Goal: Information Seeking & Learning: Check status

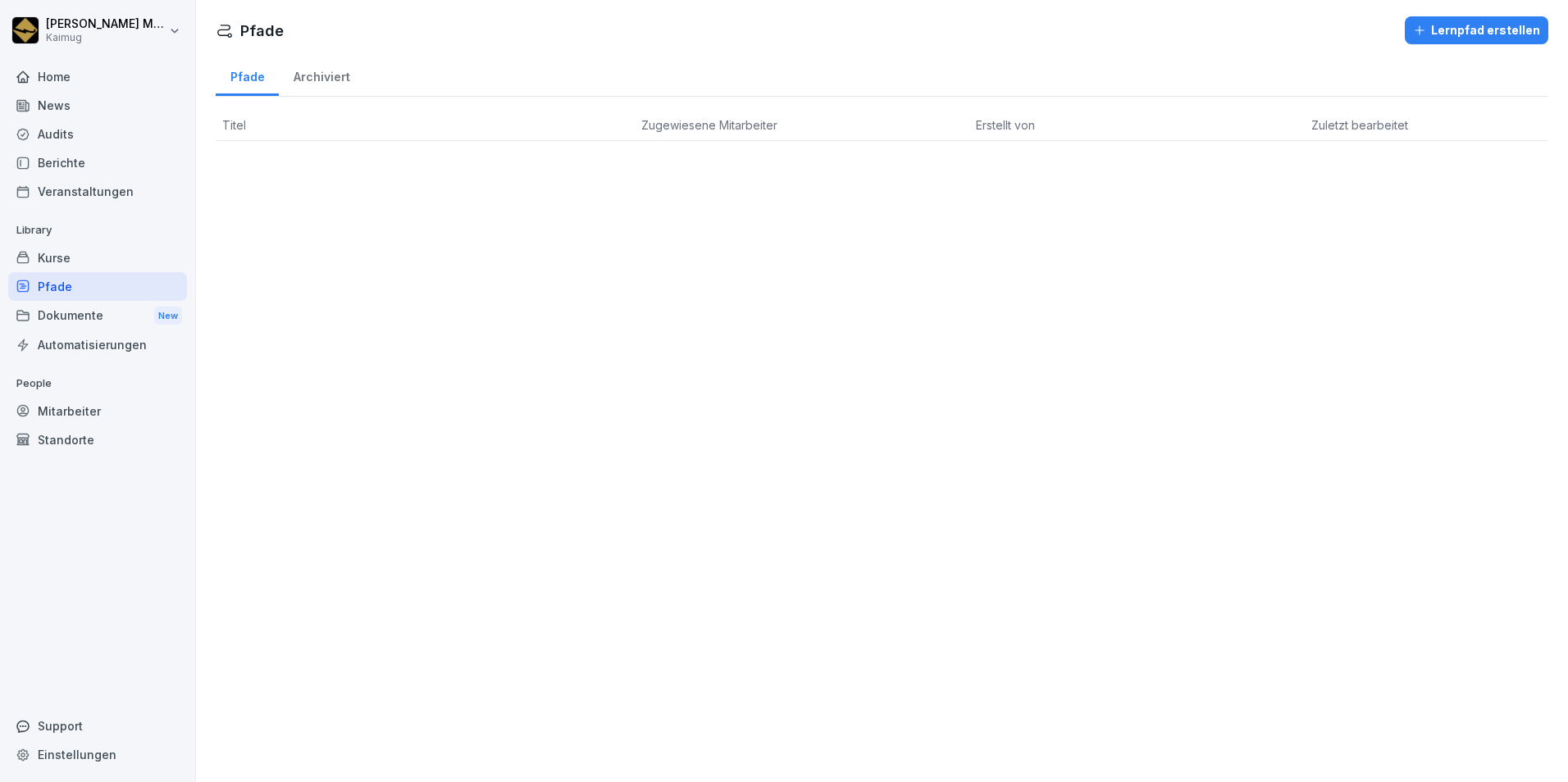
click at [93, 81] on div "Home" at bounding box center [98, 76] width 179 height 29
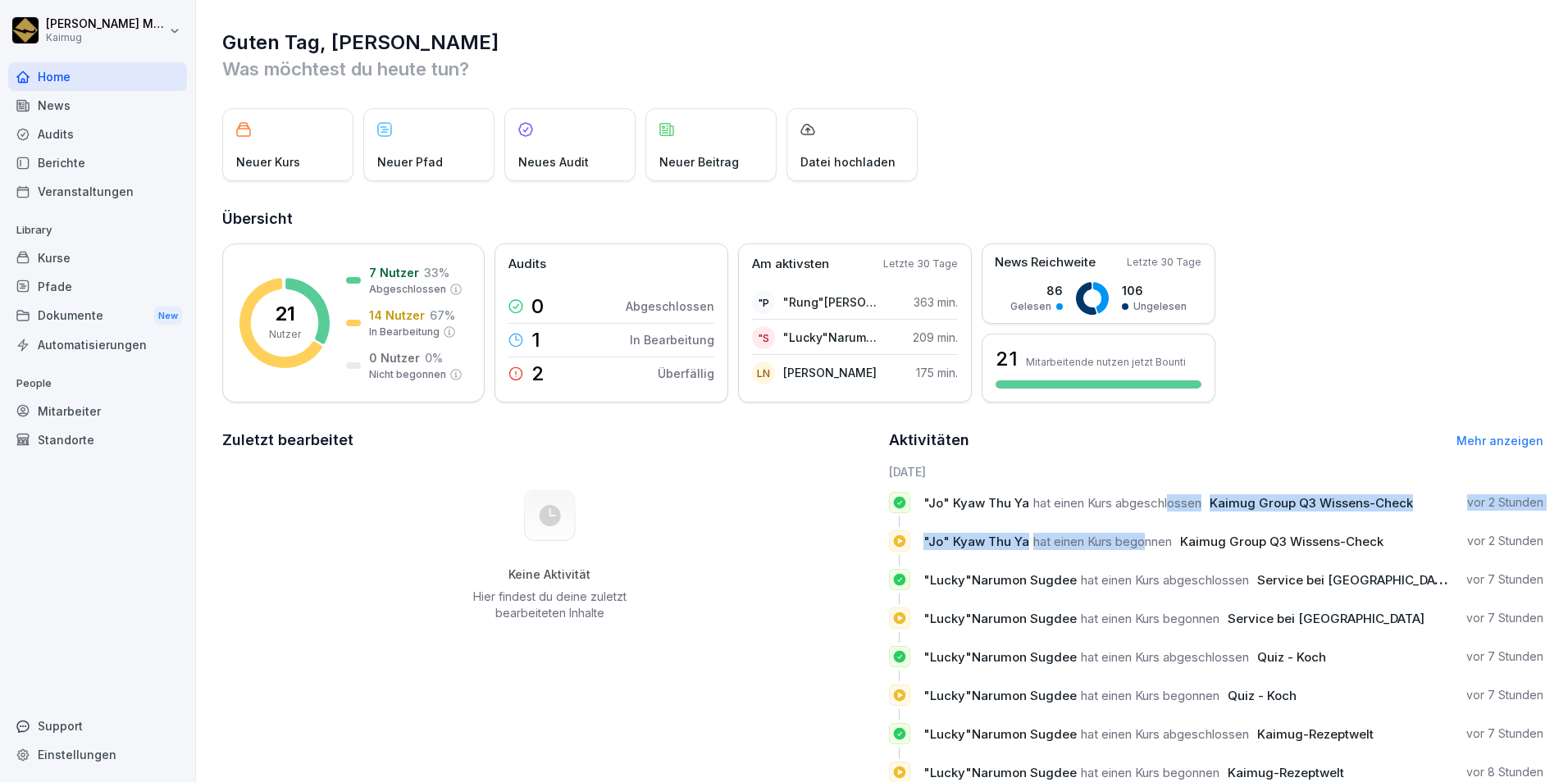
drag, startPoint x: 1164, startPoint y: 503, endPoint x: 1141, endPoint y: 549, distance: 51.4
click at [1141, 549] on div "12.9.2025 "Jo" Kyaw Thu Ya hat einen Kurs abgeschlossen Kaimug Group Q3 Wissens…" at bounding box center [1216, 629] width 655 height 333
click at [1141, 549] on p ""Jo" Kyaw Thu Ya hat einen Kurs begonnen Kaimug Group Q3 Wissens-Check" at bounding box center [1155, 541] width 464 height 18
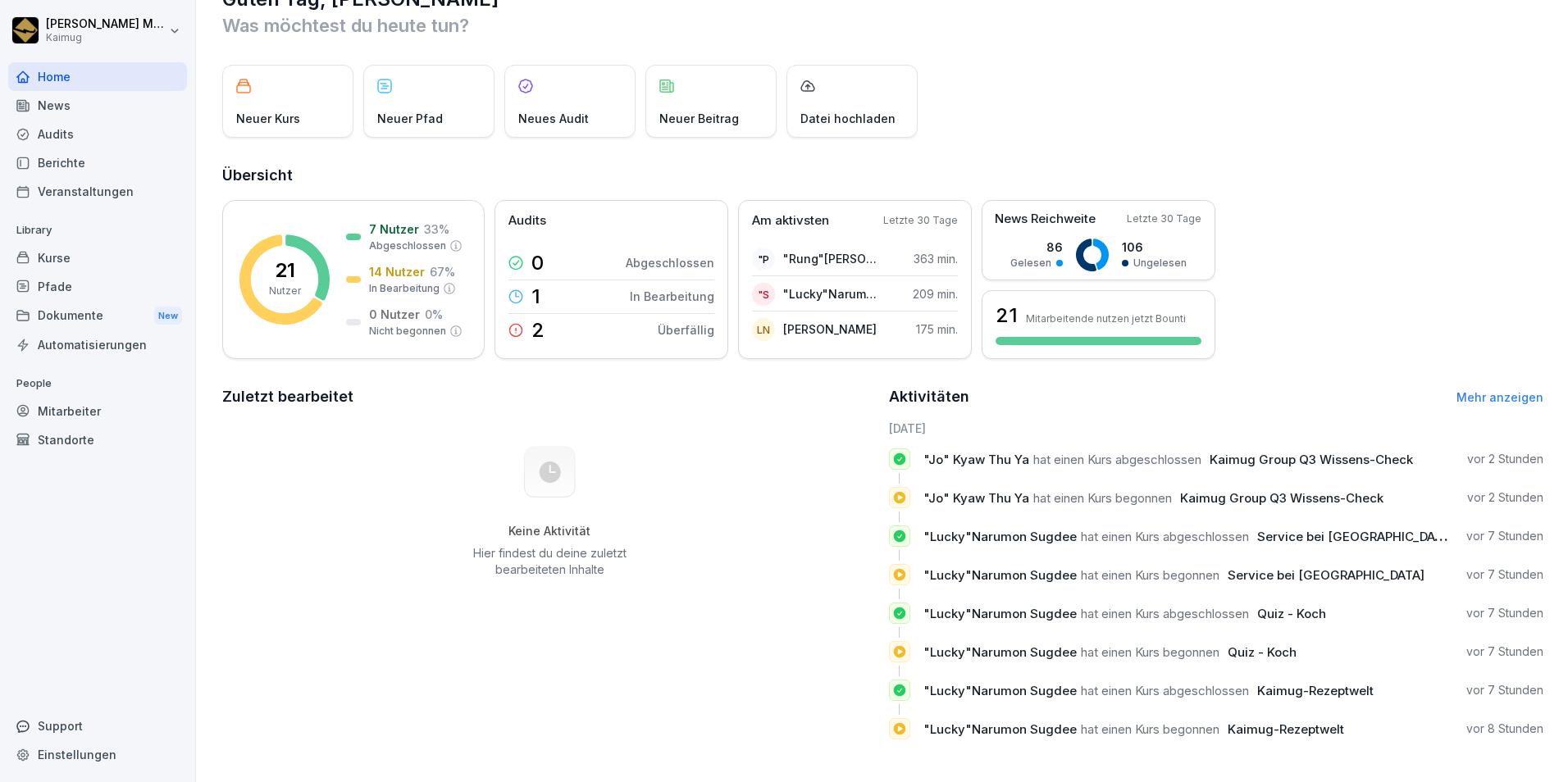
scroll to position [56, 0]
click at [73, 155] on div "Berichte" at bounding box center [98, 162] width 179 height 29
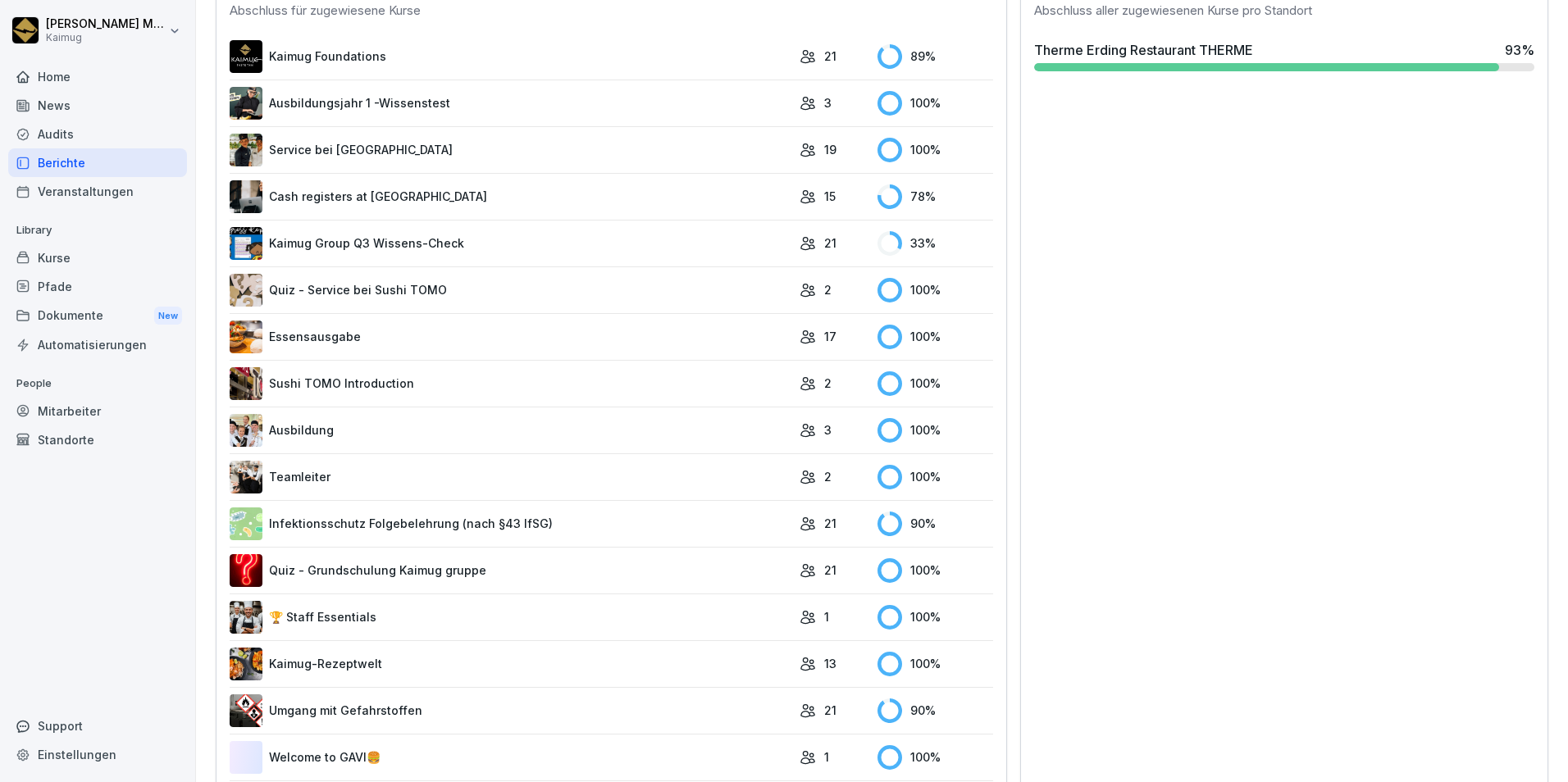
scroll to position [508, 0]
click at [492, 519] on link "Infektionsschutz Folgebelehrung (nach §43 IfSG)" at bounding box center [510, 523] width 562 height 33
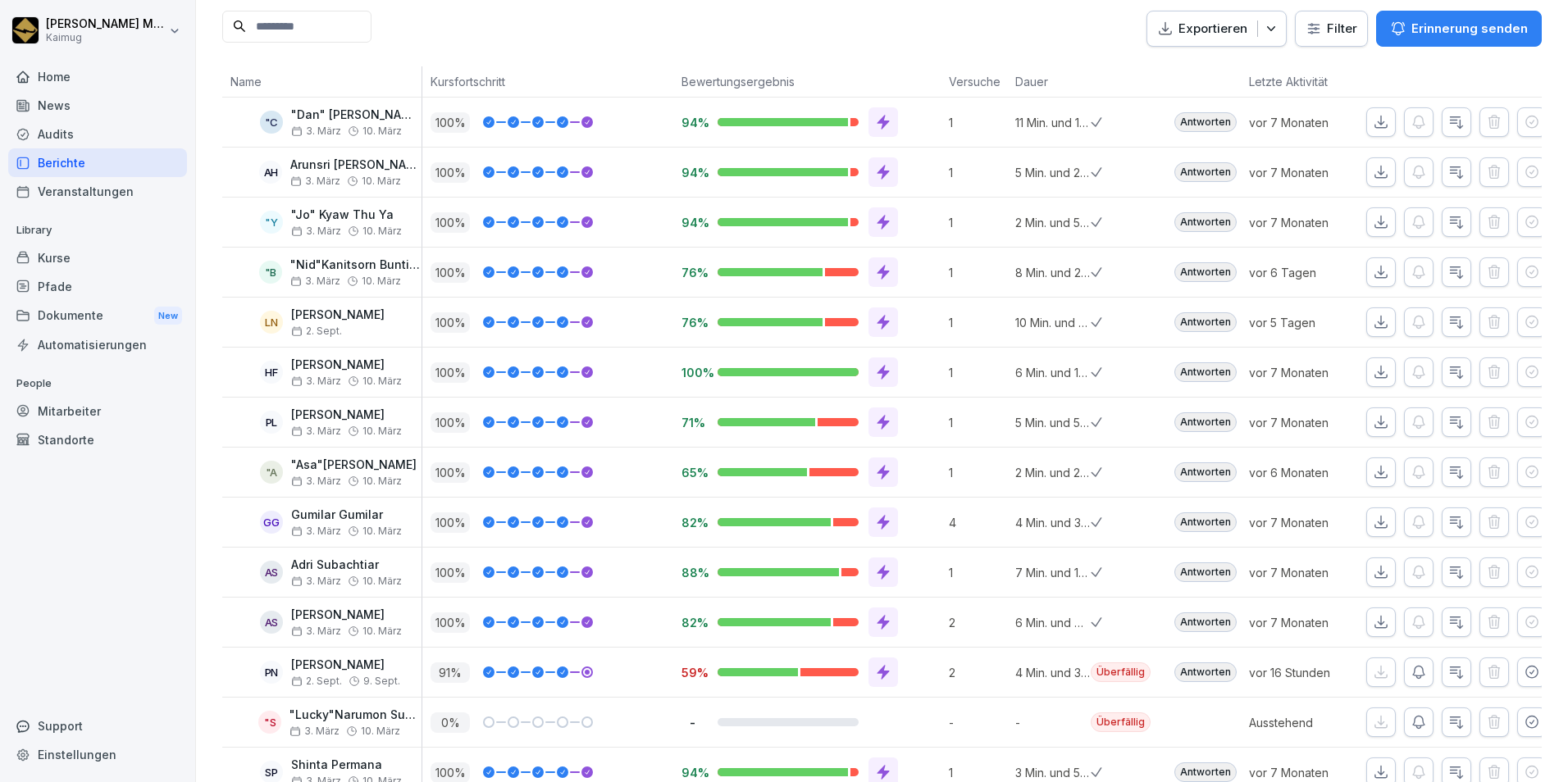
scroll to position [220, 0]
click at [630, 677] on div "91 %" at bounding box center [551, 671] width 242 height 20
click at [400, 682] on p "2. Sept. 9. Sept." at bounding box center [345, 680] width 109 height 11
click at [284, 683] on div "PN Priyadharshini Neduchezhiyan 2. Sept. 9. Sept." at bounding box center [325, 671] width 191 height 29
click at [1448, 668] on icon "button" at bounding box center [1457, 671] width 17 height 17
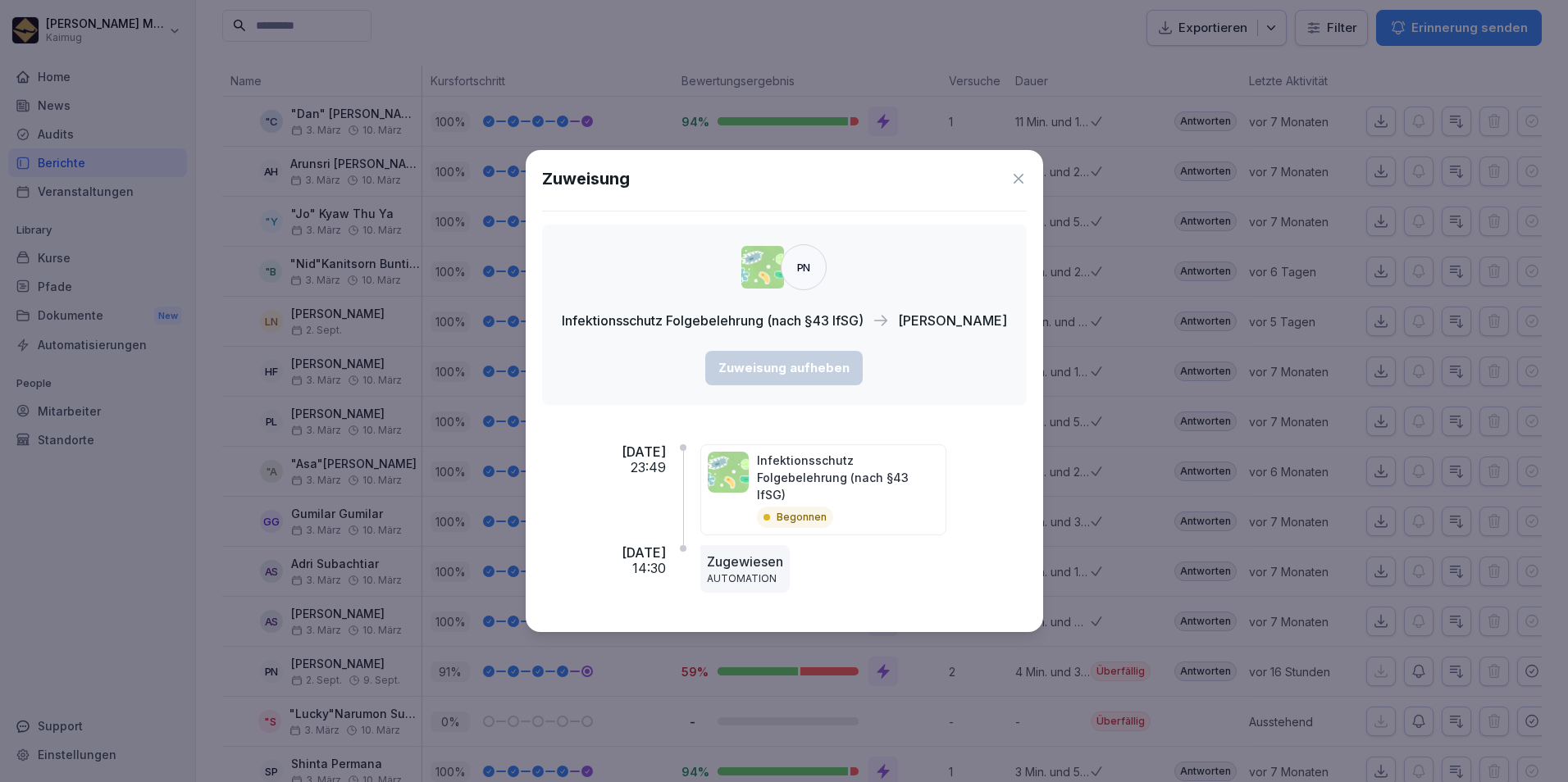
click at [644, 370] on div "PN Infektionsschutz Folgebelehrung (nach §43 IfSG) Priyadharshini Neduchezhiyan…" at bounding box center [784, 315] width 485 height 181
click at [1026, 187] on icon at bounding box center [1018, 179] width 17 height 17
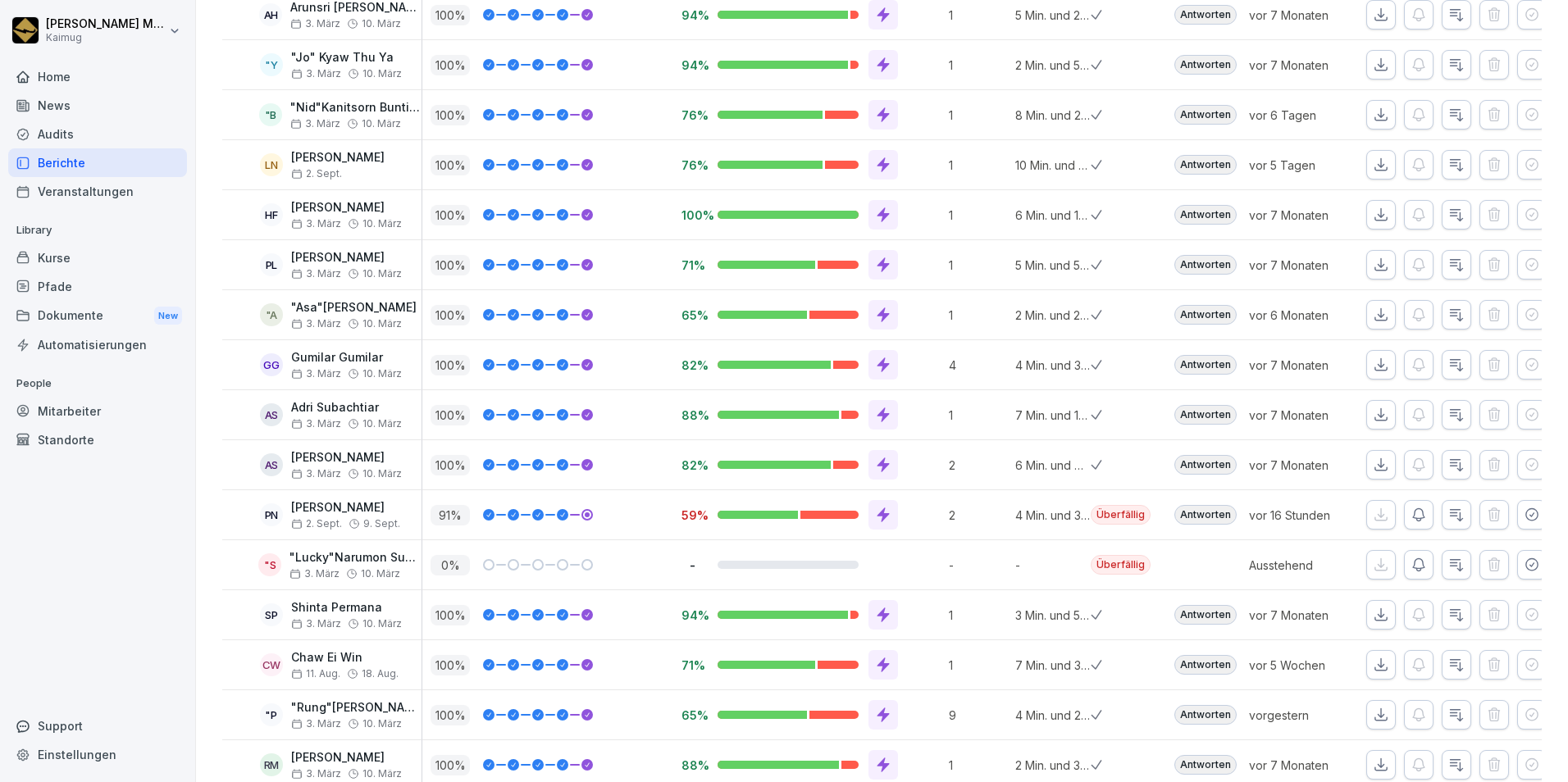
scroll to position [378, 0]
click at [558, 563] on div at bounding box center [562, 563] width 11 height 11
click at [1250, 564] on p "Ausstehend" at bounding box center [1306, 564] width 117 height 18
click at [323, 554] on p ""Lucky"Narumon Sugdee" at bounding box center [355, 555] width 132 height 14
click at [465, 571] on p "0 %" at bounding box center [450, 564] width 40 height 20
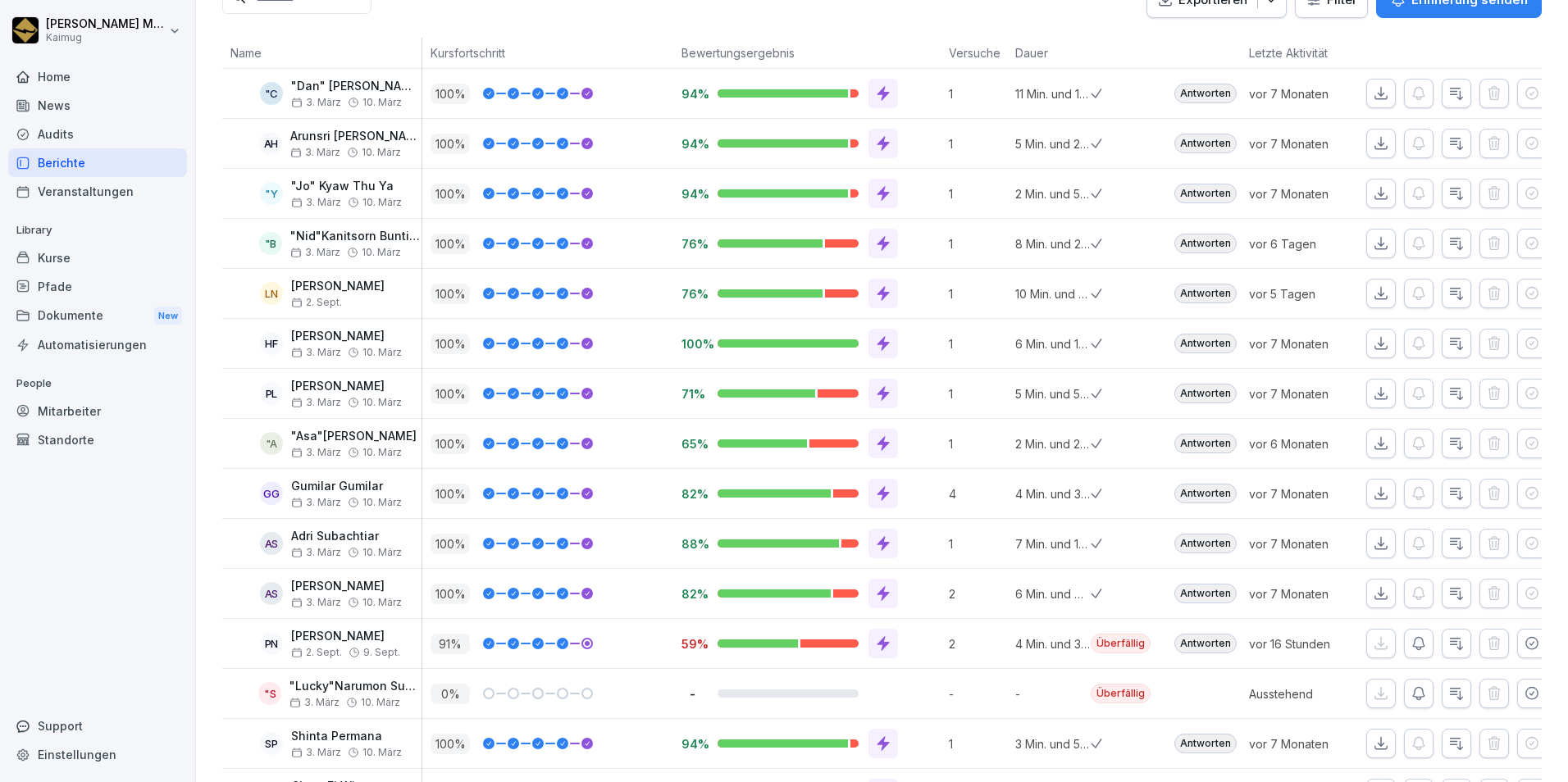
scroll to position [0, 0]
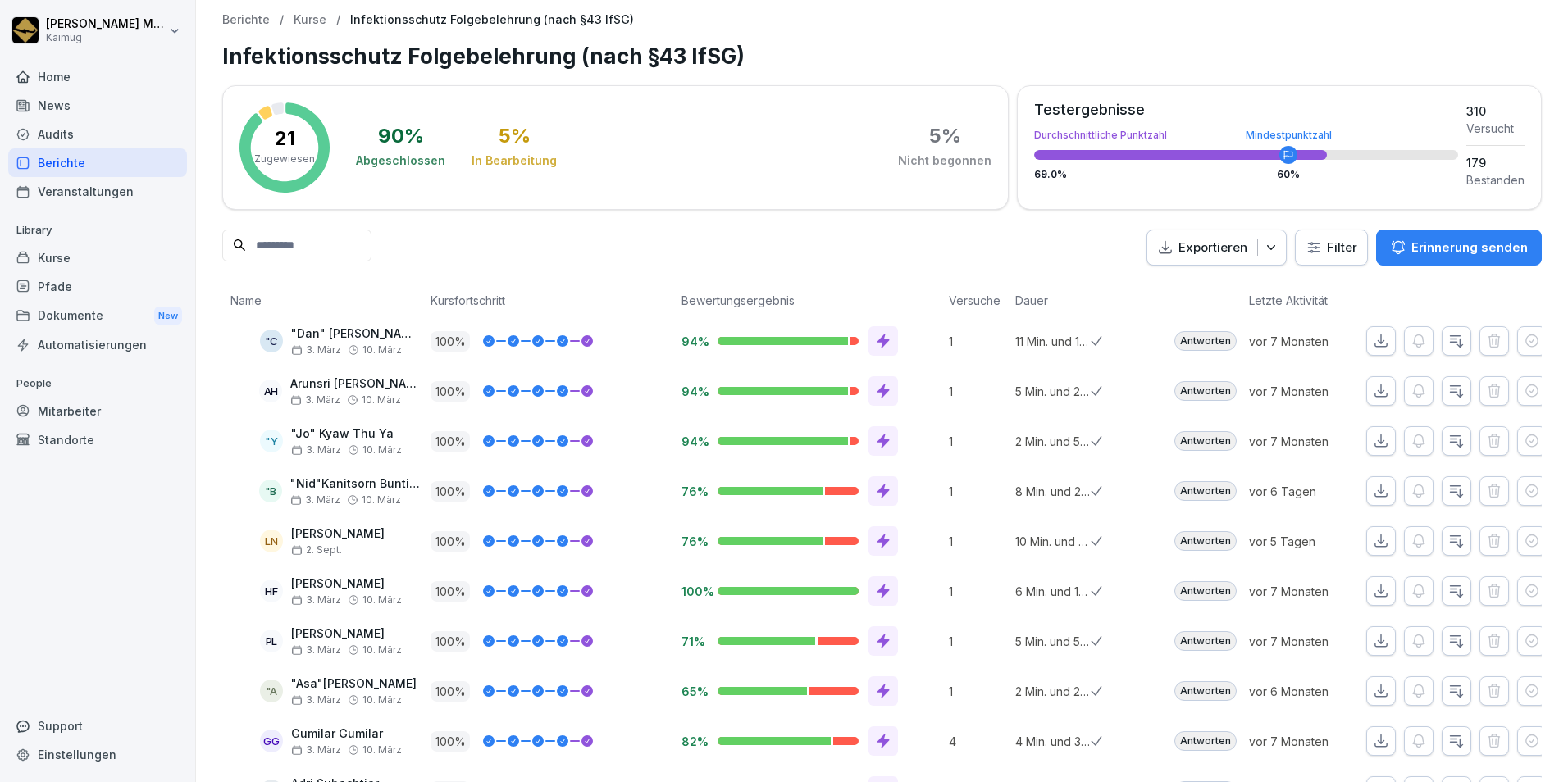
click at [126, 164] on div "Berichte" at bounding box center [98, 162] width 179 height 29
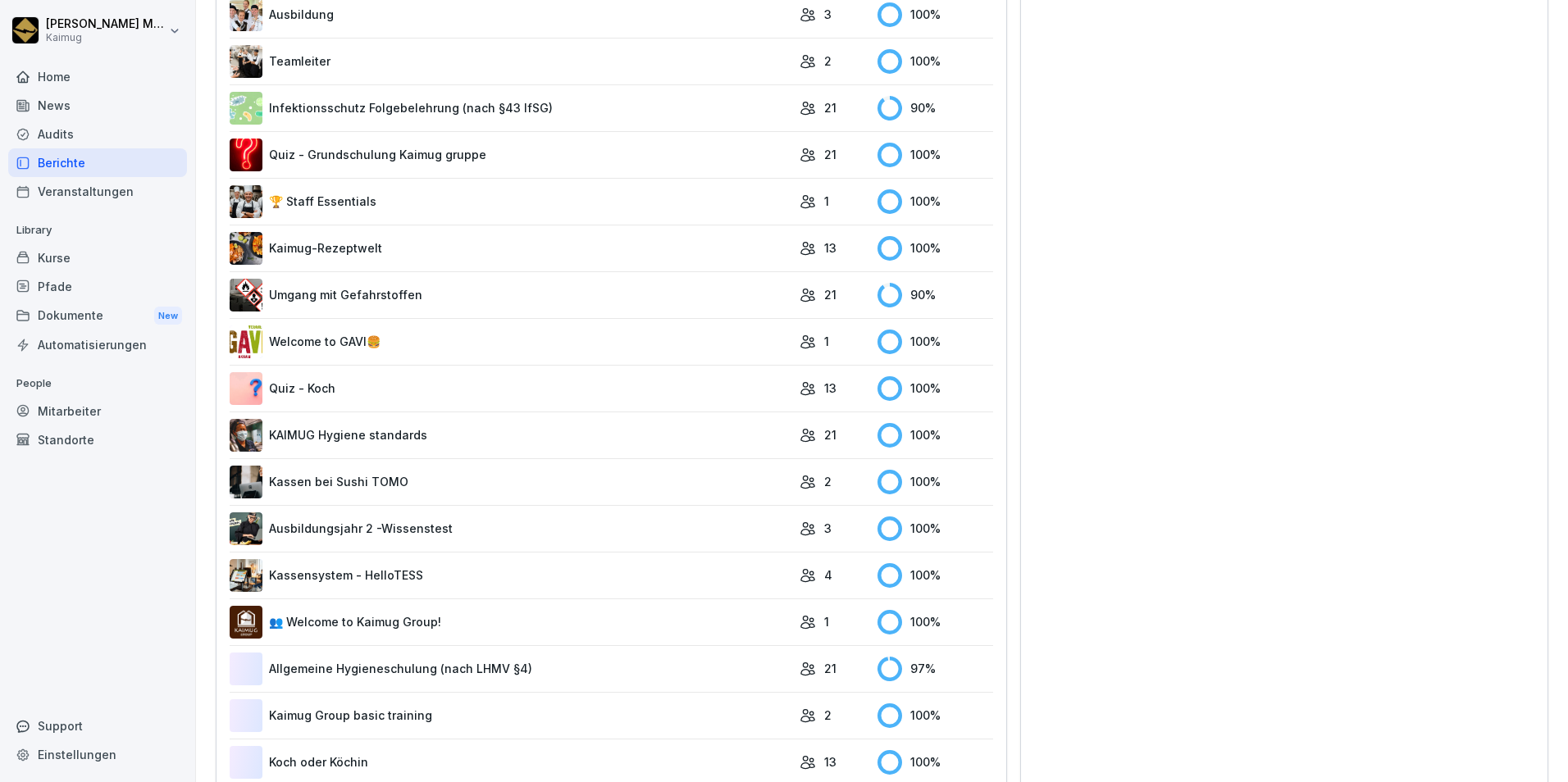
scroll to position [966, 0]
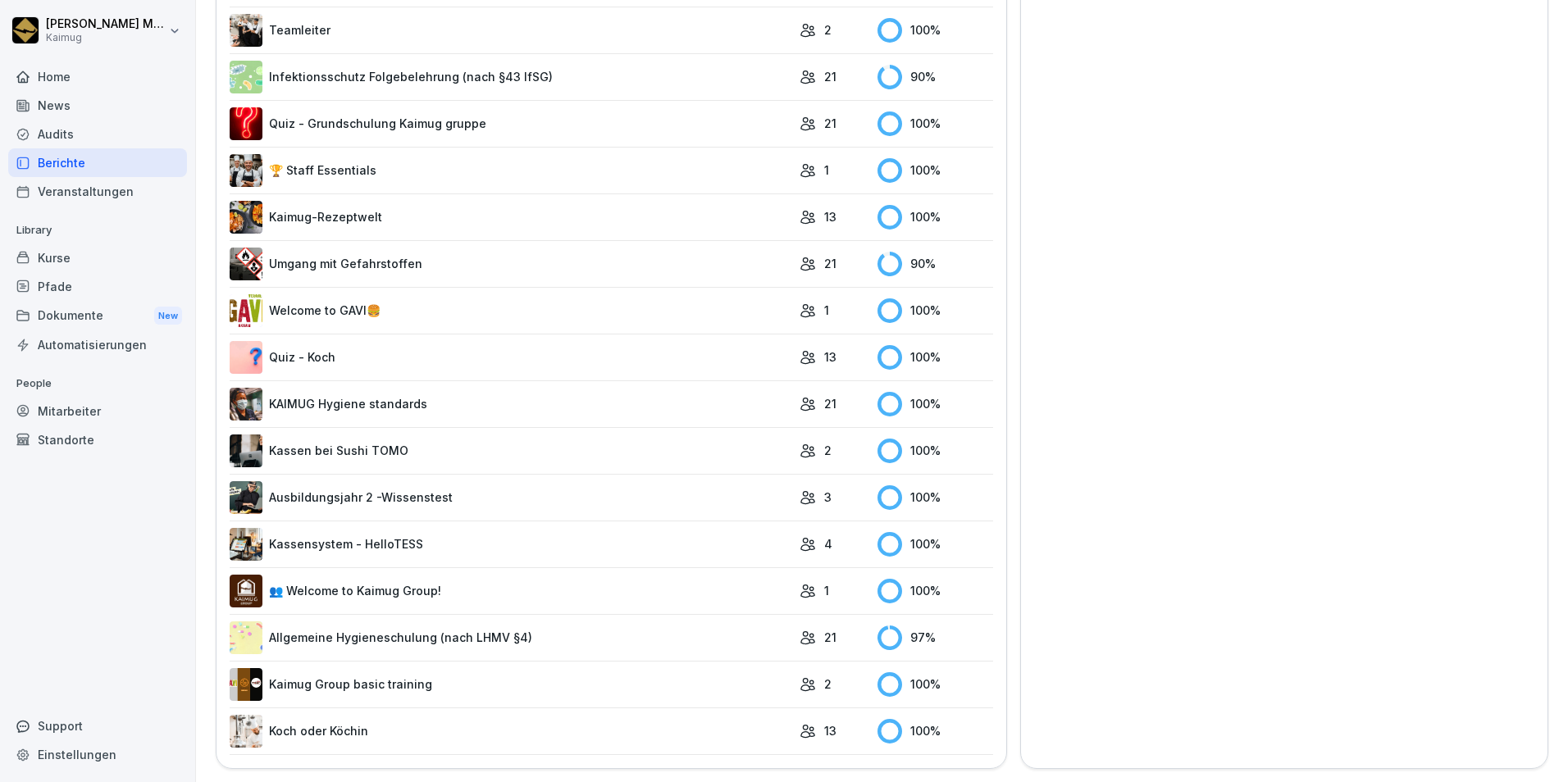
click at [535, 626] on link "Allgemeine Hygieneschulung (nach LHMV §4)" at bounding box center [510, 638] width 562 height 33
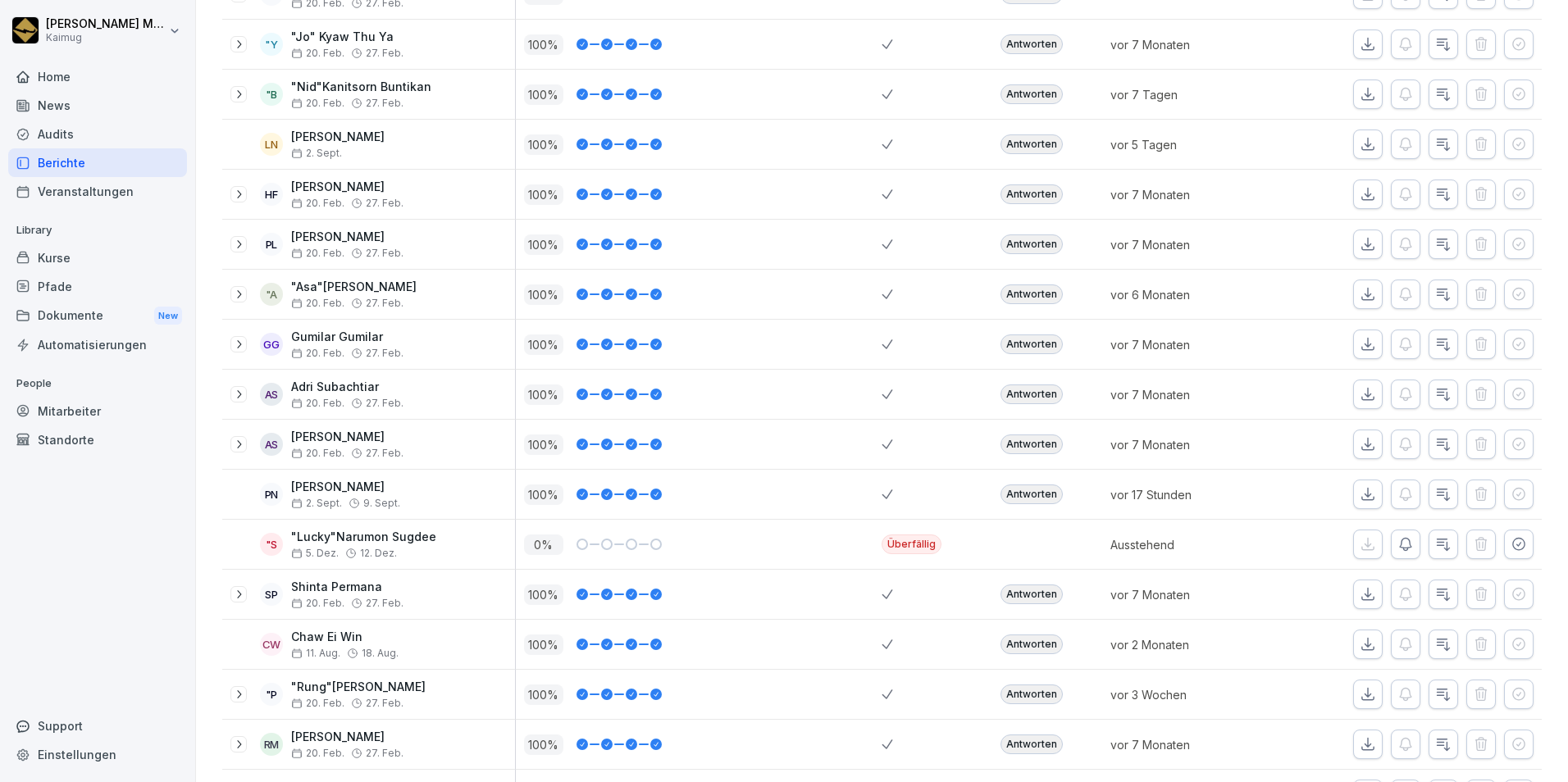
scroll to position [398, 0]
click at [92, 153] on div "Berichte" at bounding box center [98, 162] width 179 height 29
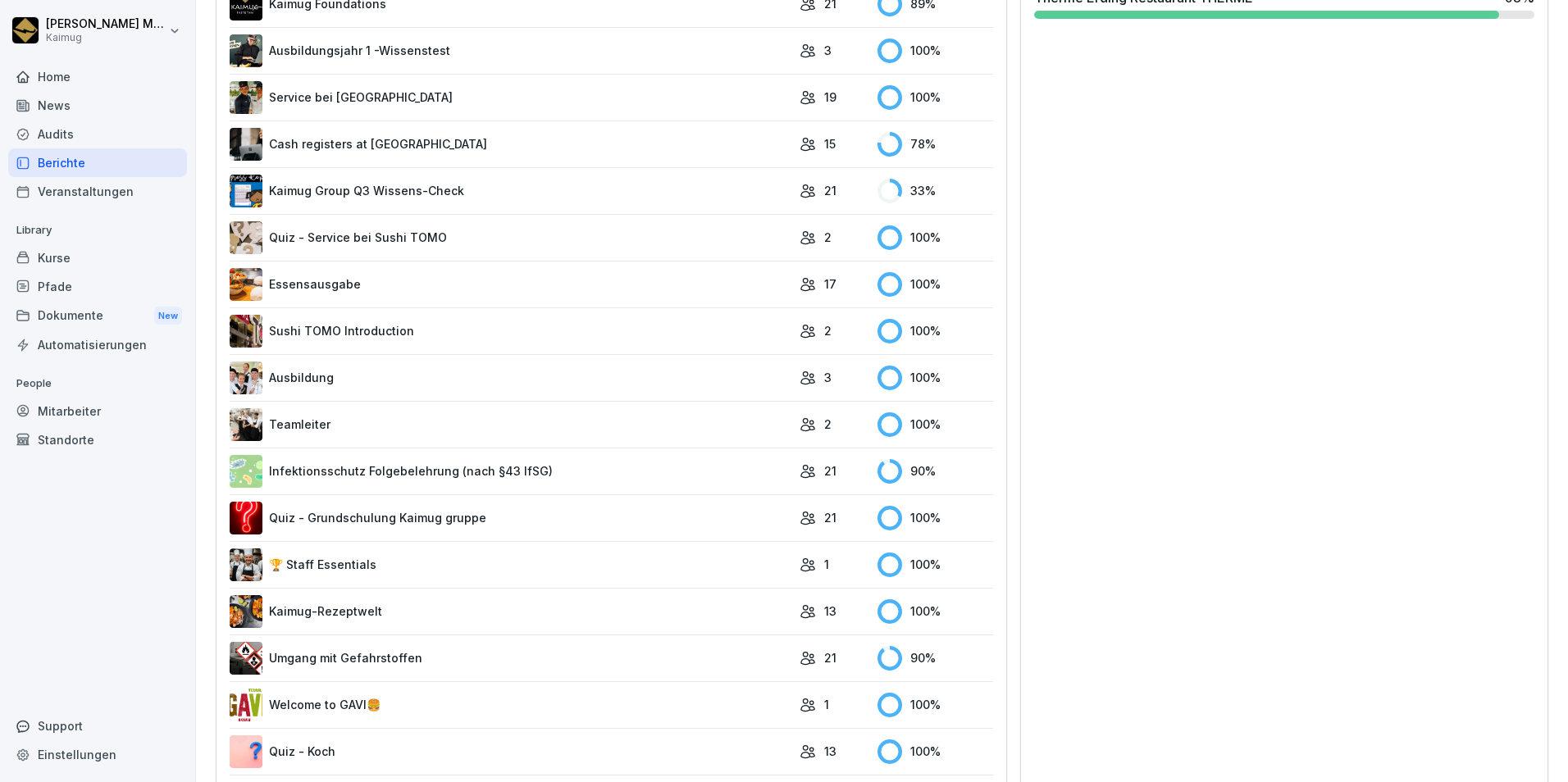
scroll to position [561, 0]
click at [372, 466] on link "Infektionsschutz Folgebelehrung (nach §43 IfSG)" at bounding box center [510, 471] width 562 height 33
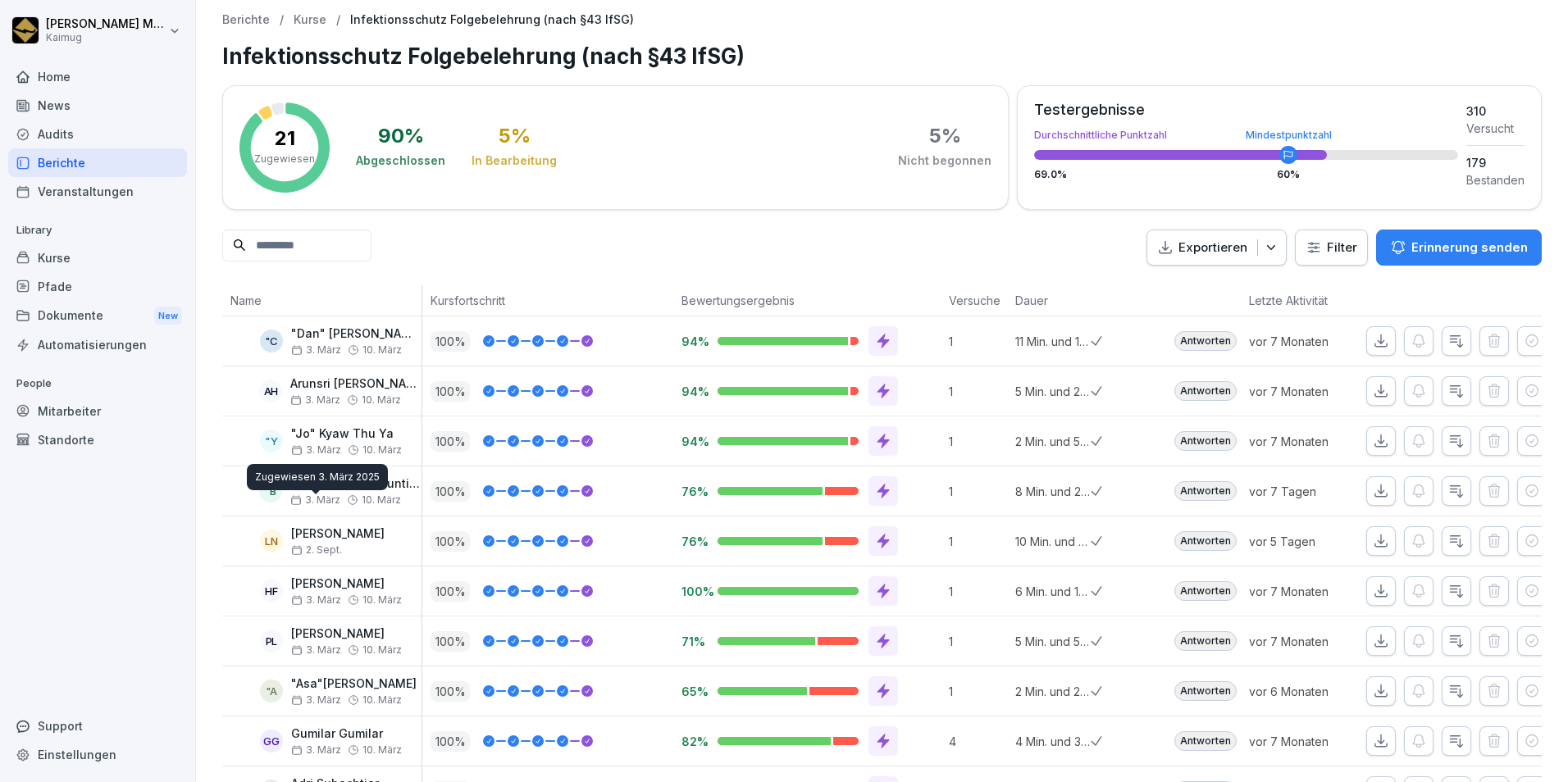
drag, startPoint x: 133, startPoint y: 321, endPoint x: 343, endPoint y: 510, distance: 282.5
click at [343, 510] on div "Ruth Margaretha Kaimug Home News Audits Berichte Veranstaltungen Library Kurse …" at bounding box center [784, 391] width 1568 height 782
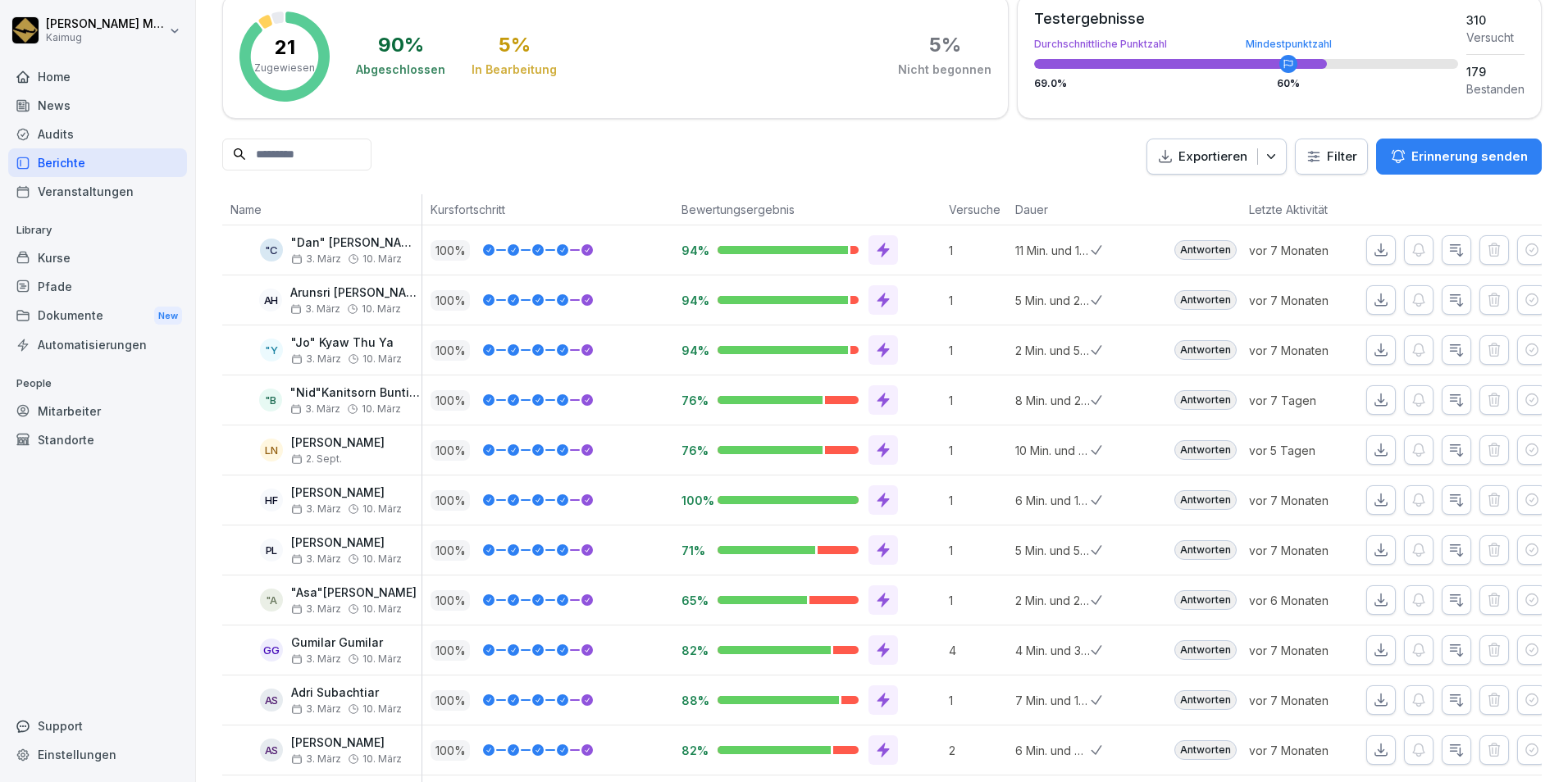
scroll to position [92, 0]
click at [130, 420] on div "Mitarbeiter" at bounding box center [98, 411] width 179 height 29
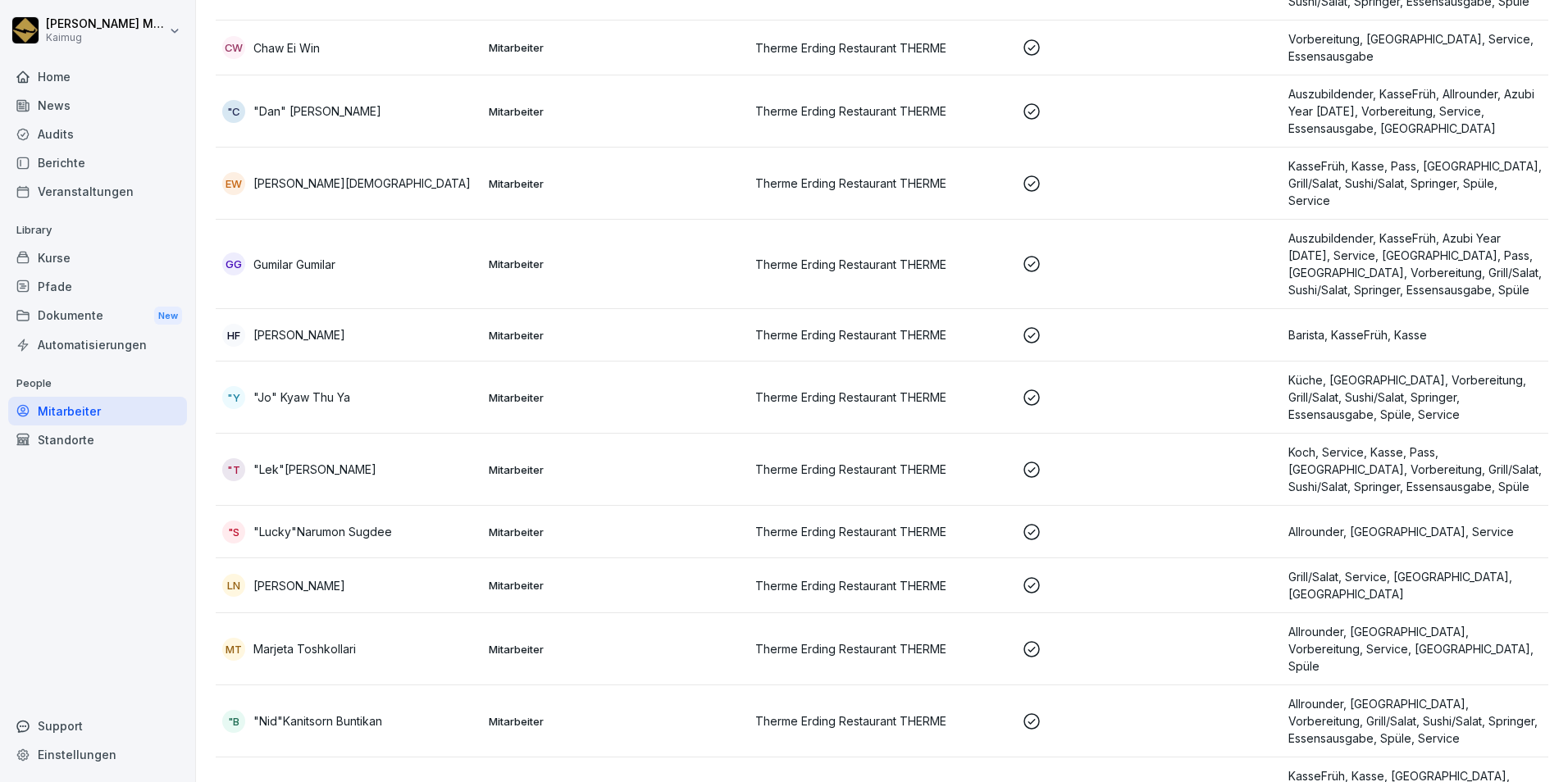
scroll to position [469, 0]
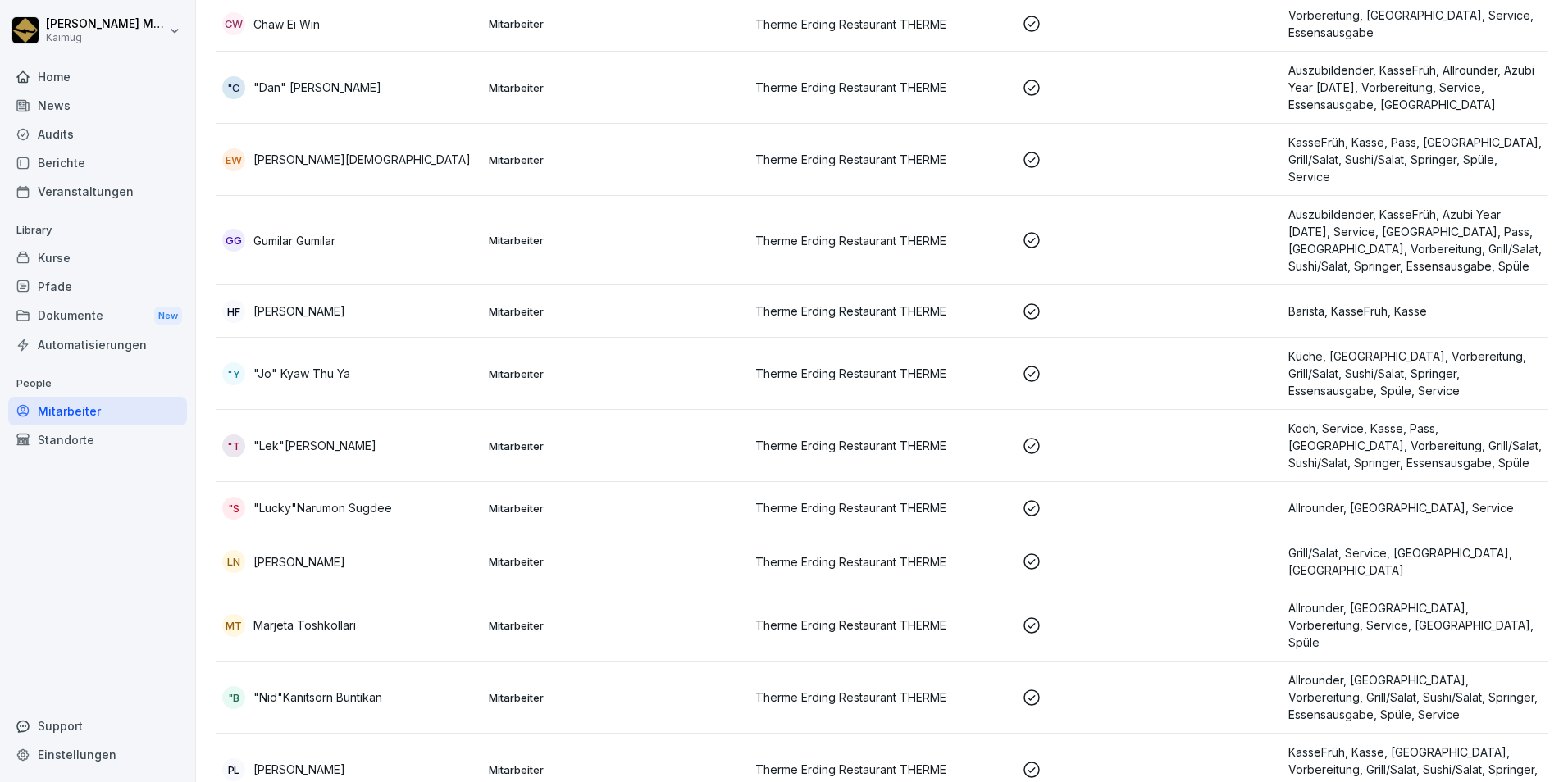
click at [420, 484] on td ""S "Lucky"Narumon Sugdee" at bounding box center [348, 508] width 266 height 53
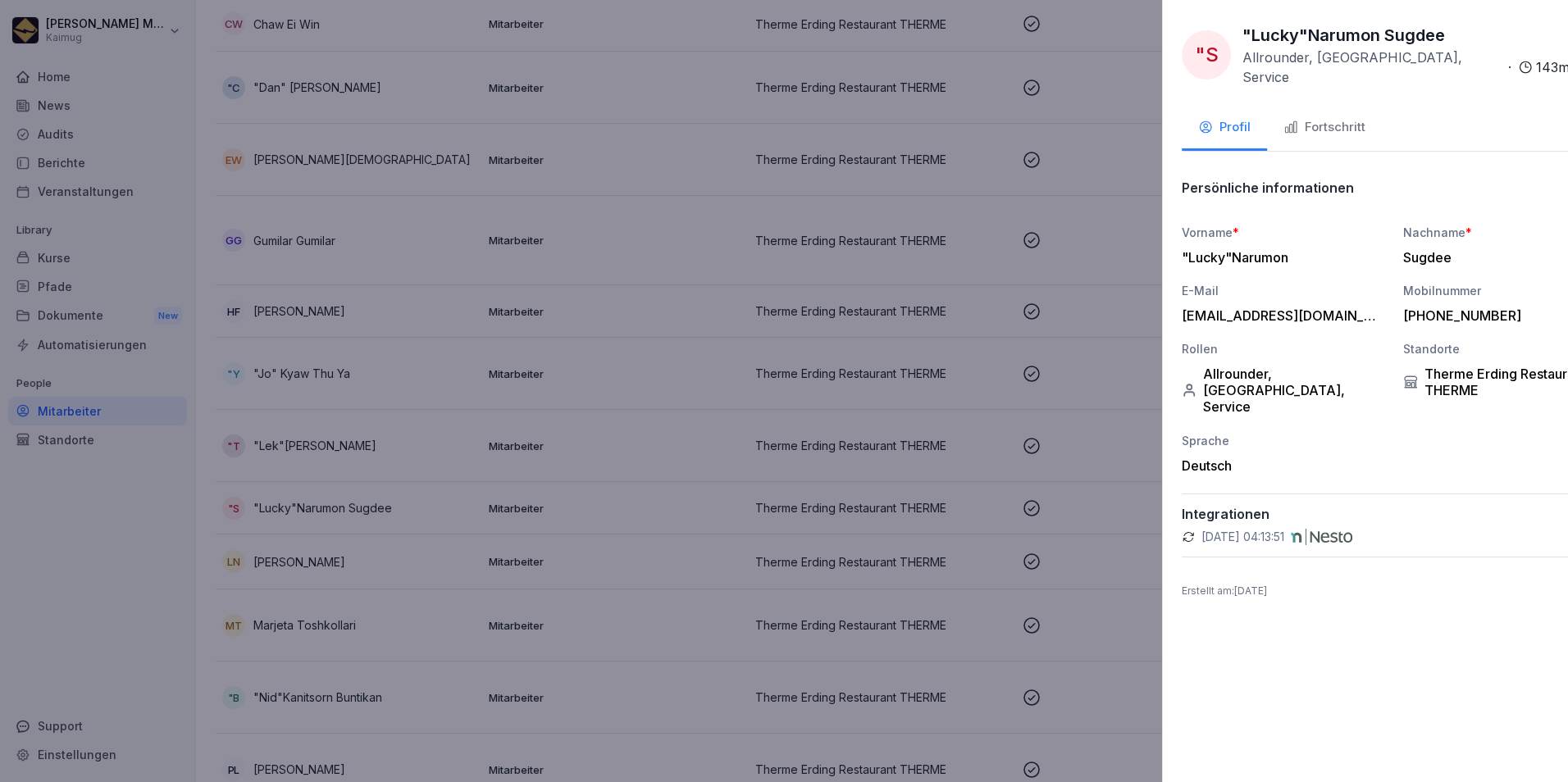
click at [787, 405] on div at bounding box center [784, 391] width 1568 height 782
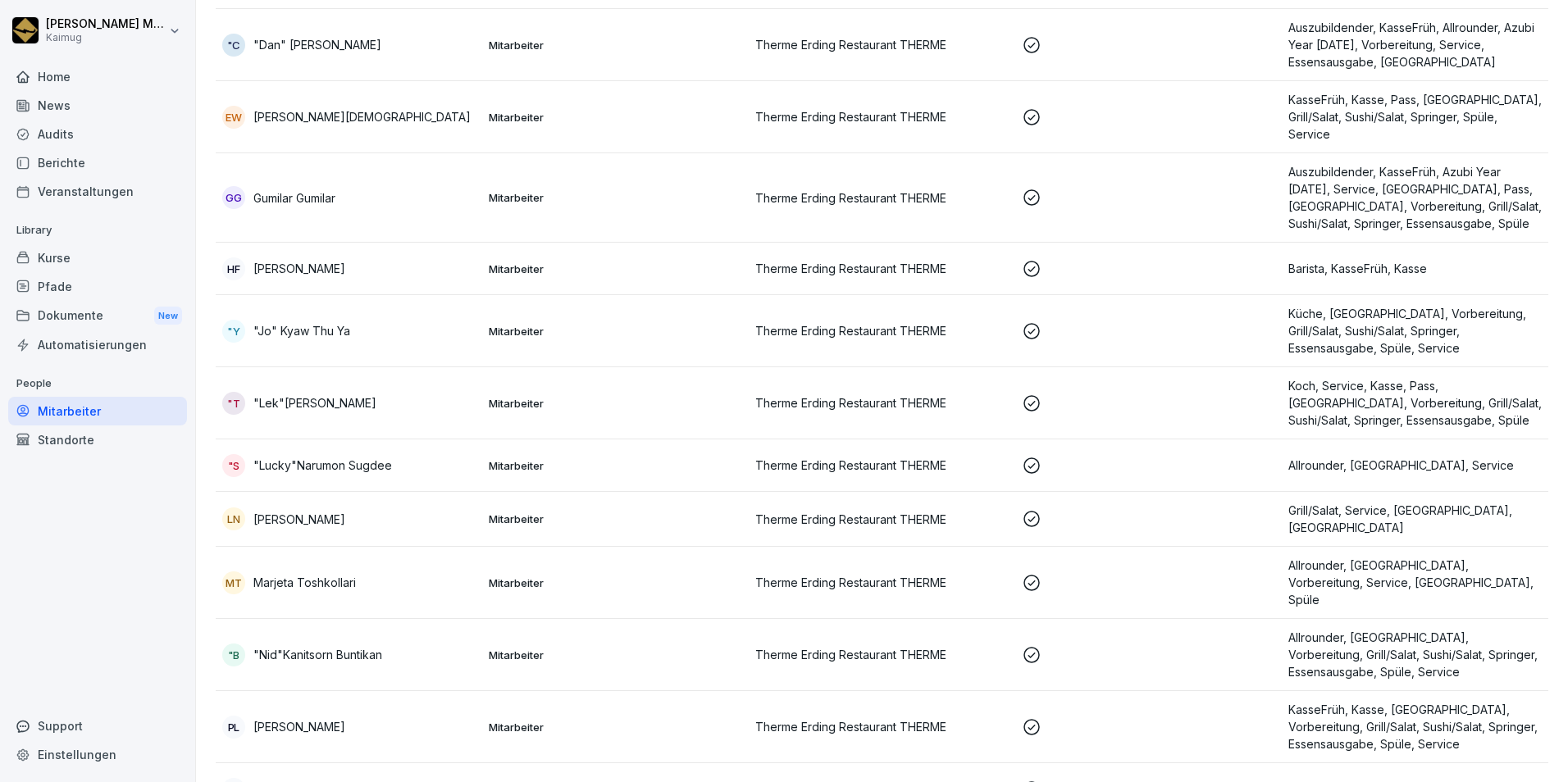
scroll to position [764, 0]
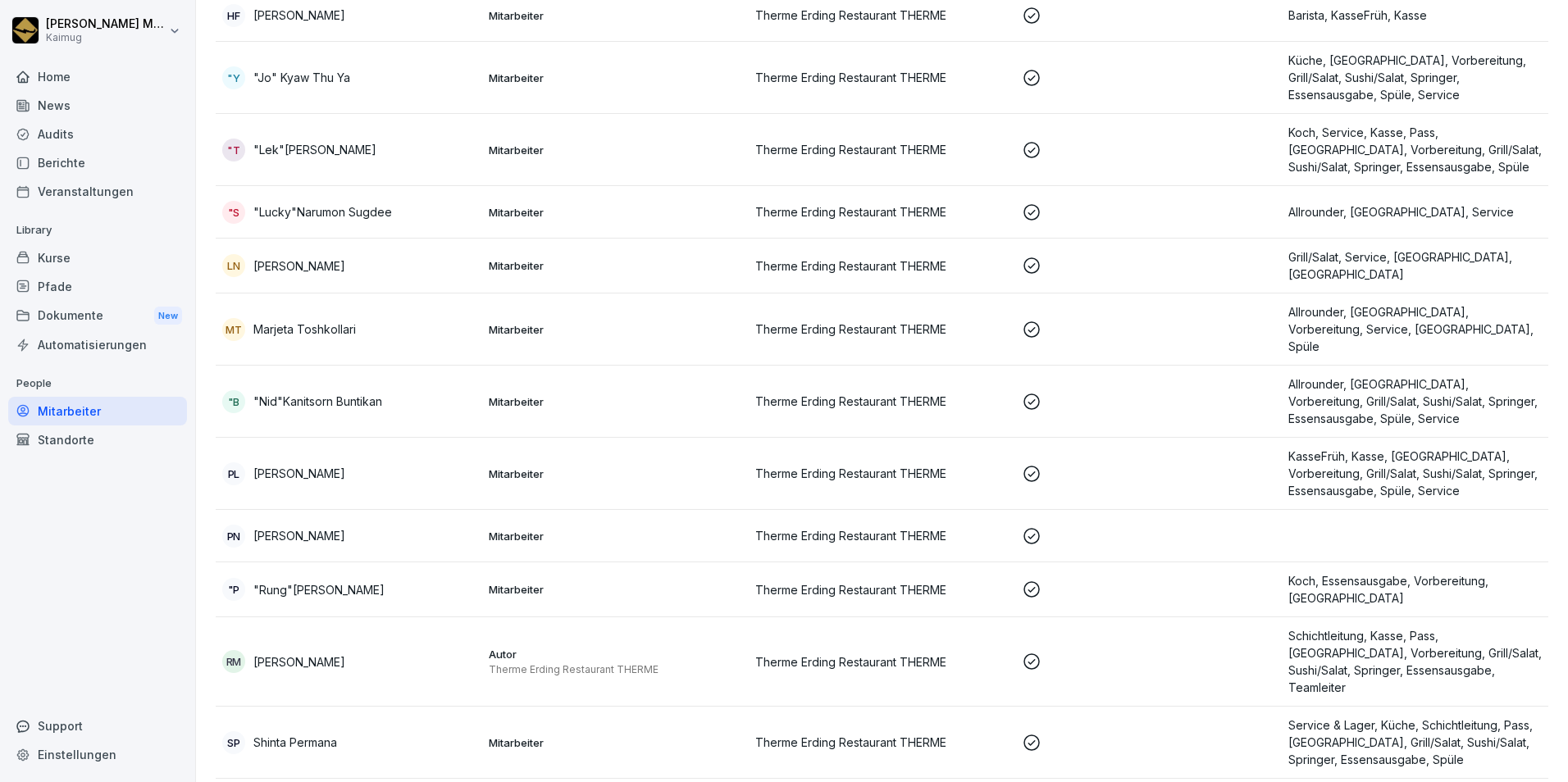
click at [65, 247] on div "Kurse" at bounding box center [98, 257] width 179 height 29
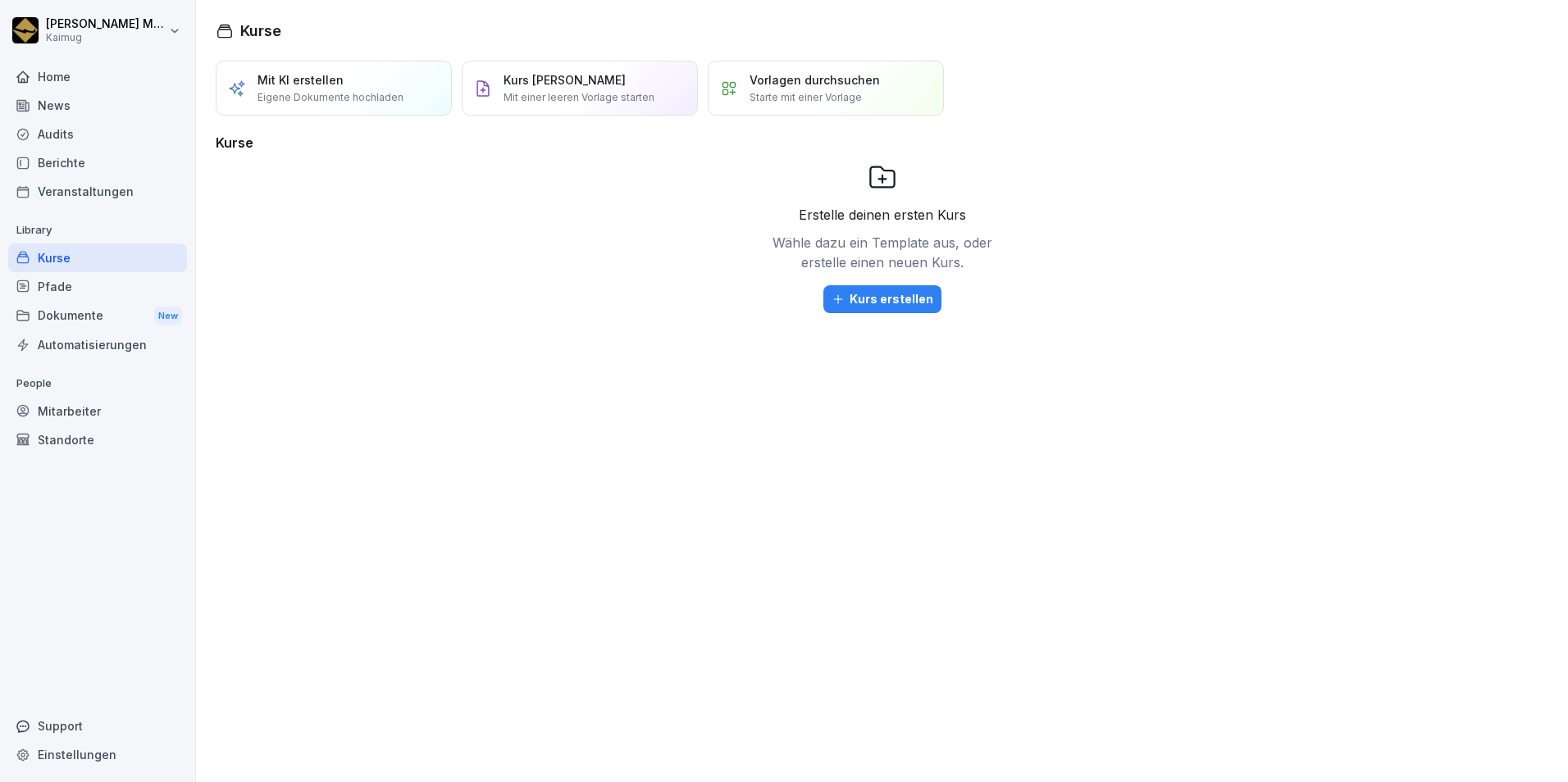
click at [87, 71] on div "Home" at bounding box center [98, 76] width 179 height 29
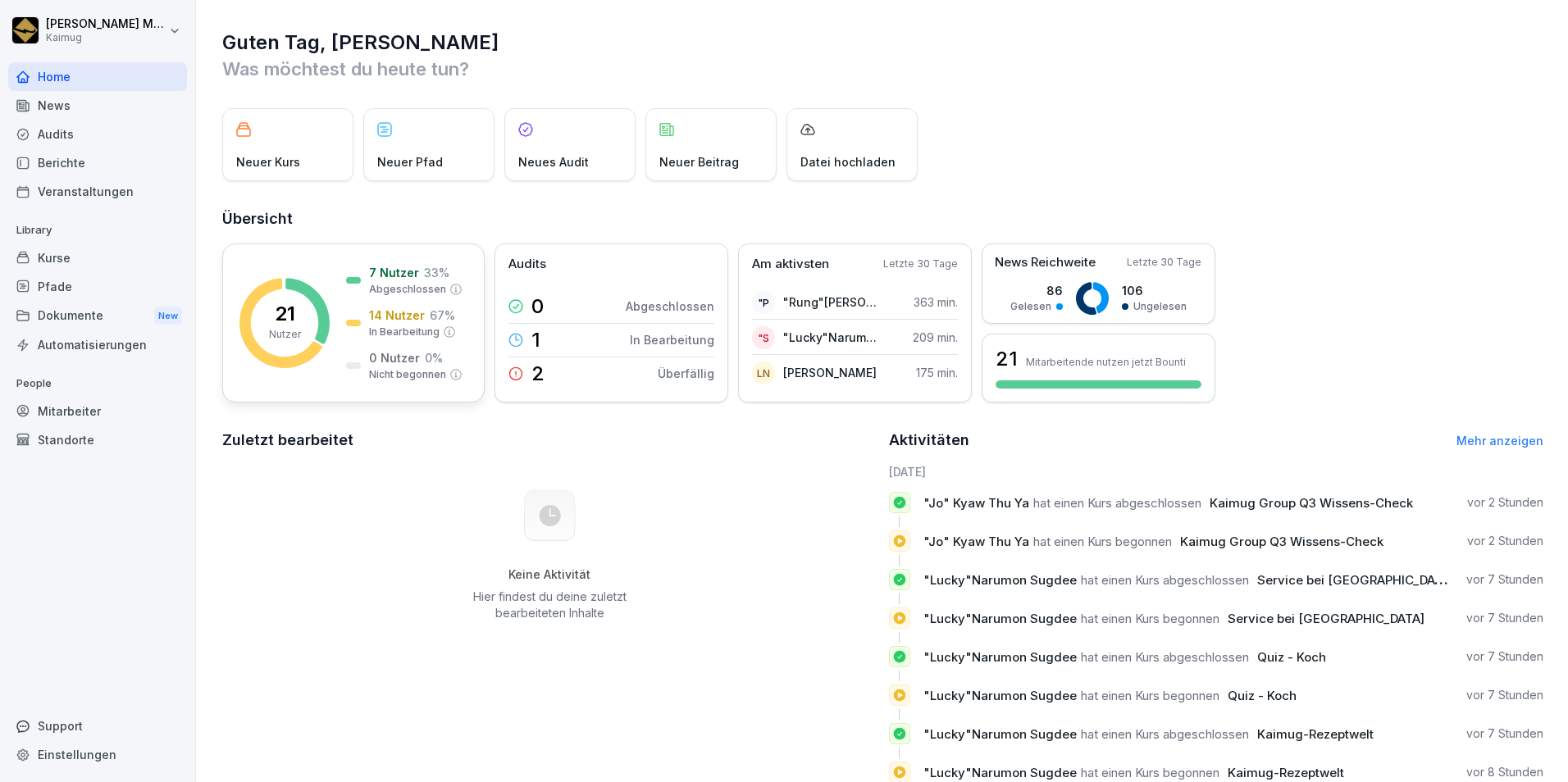
click at [356, 319] on div "14 Nutzer 67 % In Bearbeitung" at bounding box center [401, 323] width 110 height 33
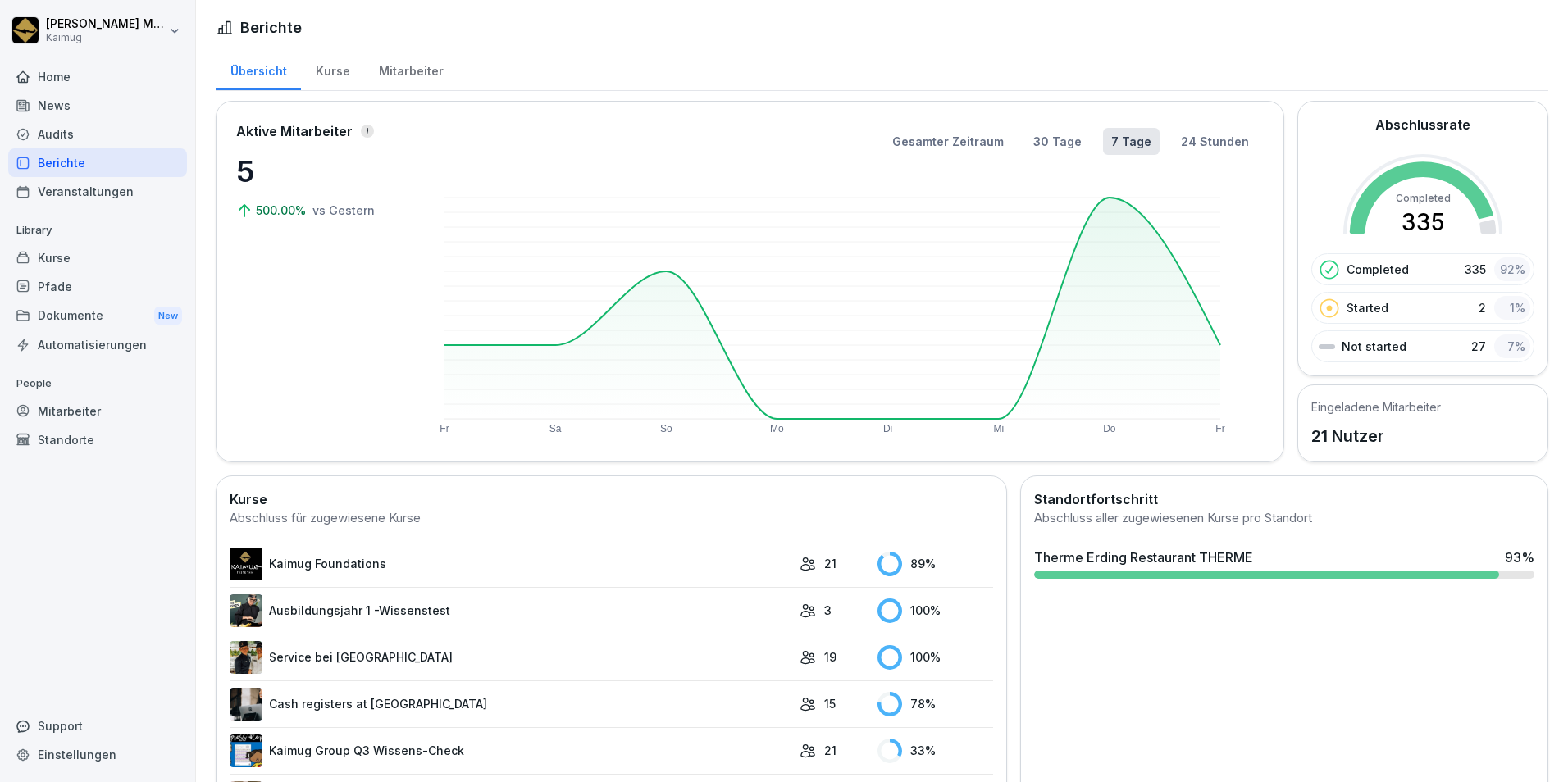
click at [42, 542] on div "Home News Audits Berichte Veranstaltungen Library Kurse Pfade Dokumente New Aut…" at bounding box center [98, 413] width 179 height 721
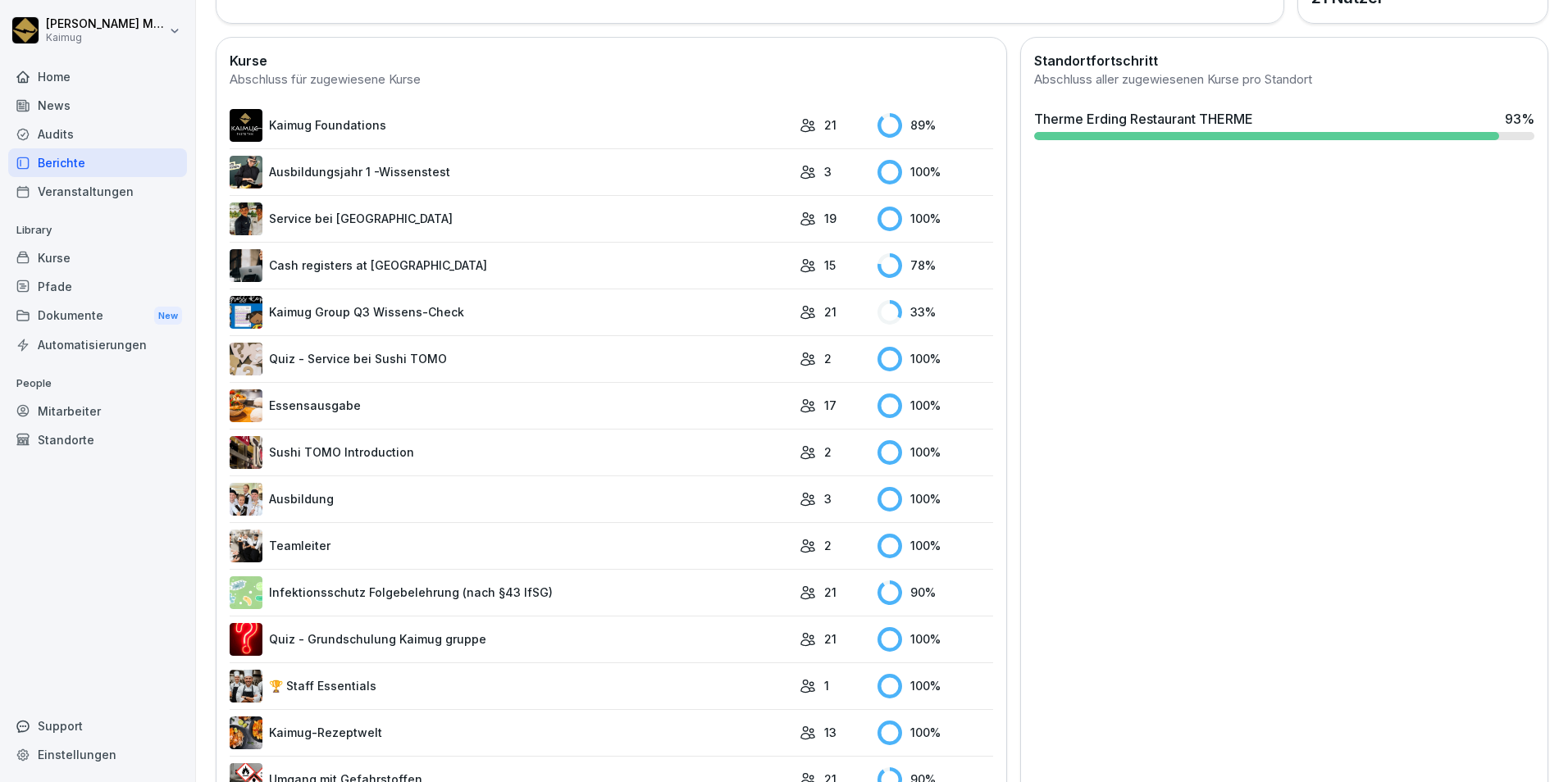
scroll to position [439, 0]
click at [535, 576] on link "Infektionsschutz Folgebelehrung (nach §43 IfSG)" at bounding box center [510, 592] width 562 height 33
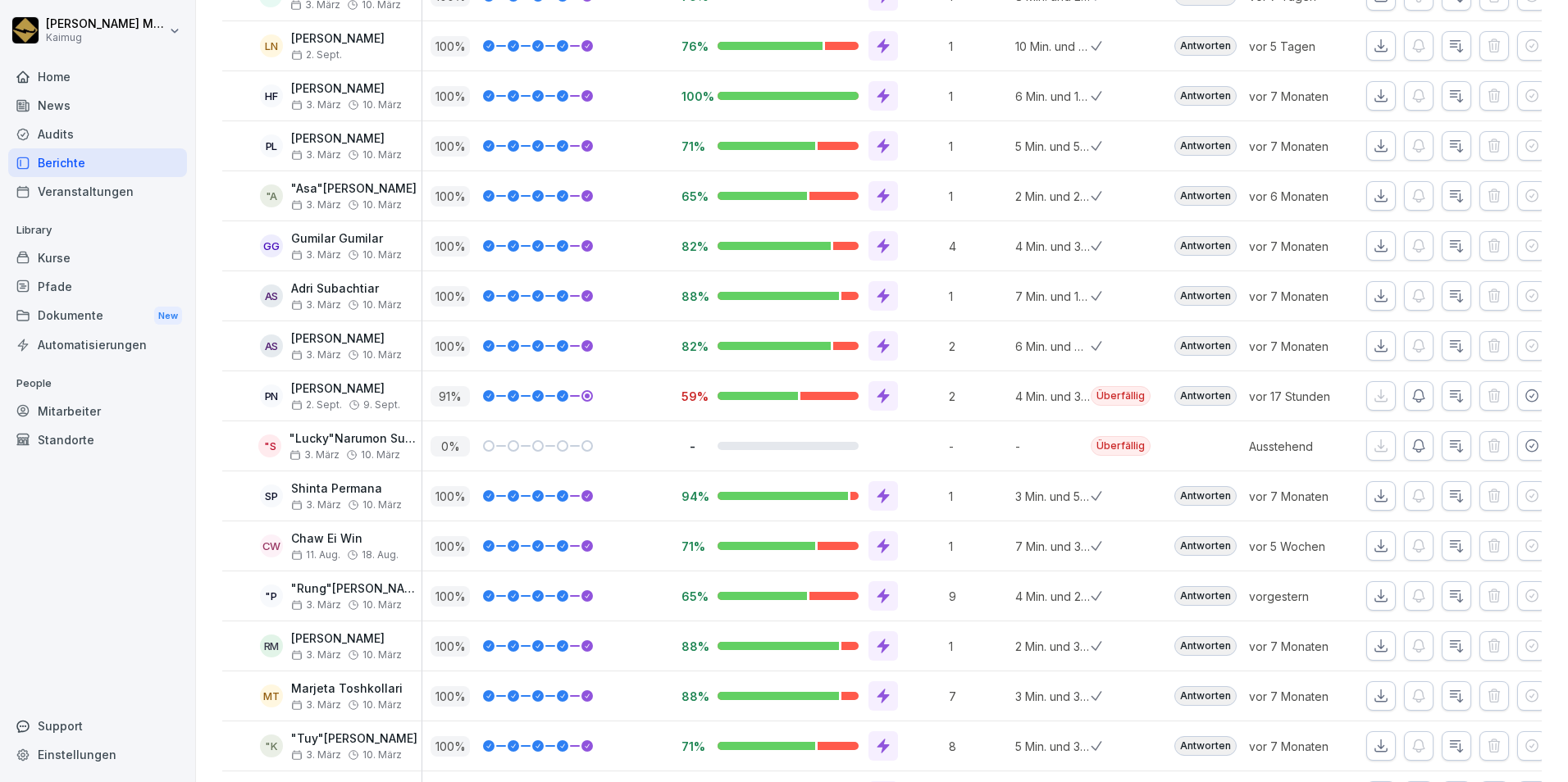
scroll to position [495, 0]
click at [278, 455] on div ""S" at bounding box center [269, 447] width 23 height 23
click at [339, 440] on p ""Lucky"Narumon Sugdee" at bounding box center [355, 439] width 132 height 14
click at [512, 452] on div at bounding box center [507, 447] width 23 height 11
click at [1450, 450] on icon "button" at bounding box center [1456, 448] width 12 height 11
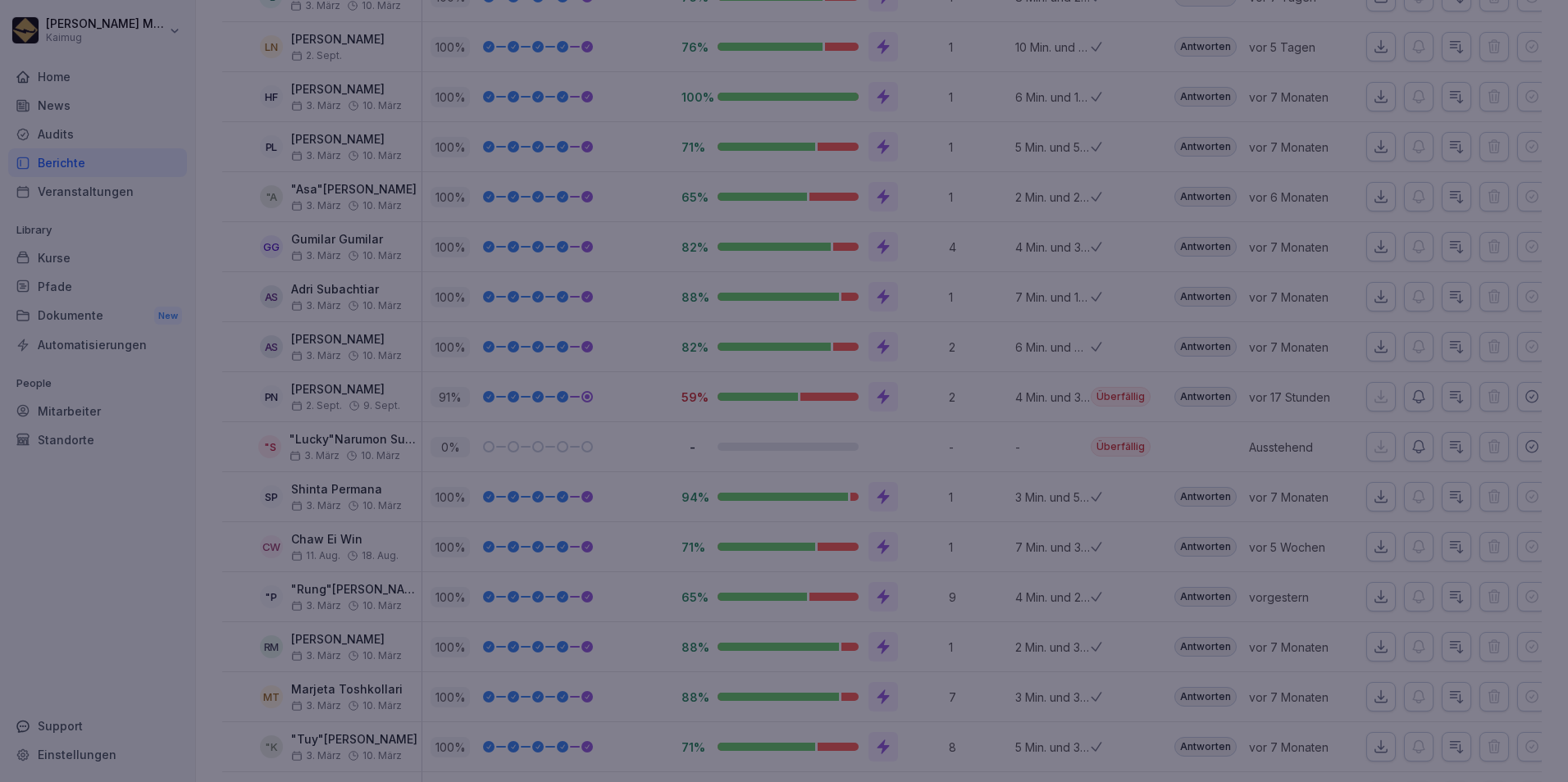
click at [287, 595] on div at bounding box center [784, 391] width 1568 height 782
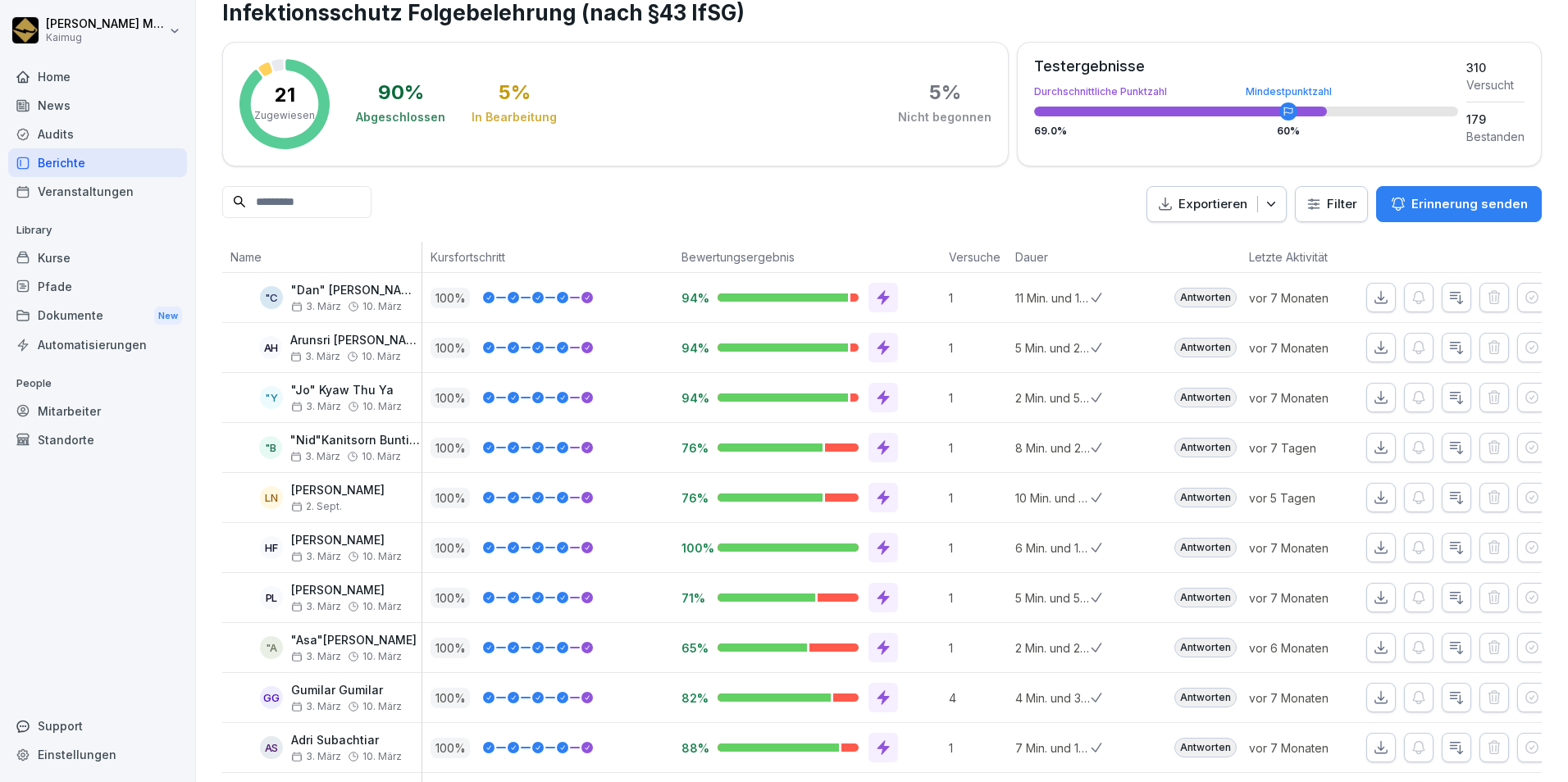
scroll to position [0, 0]
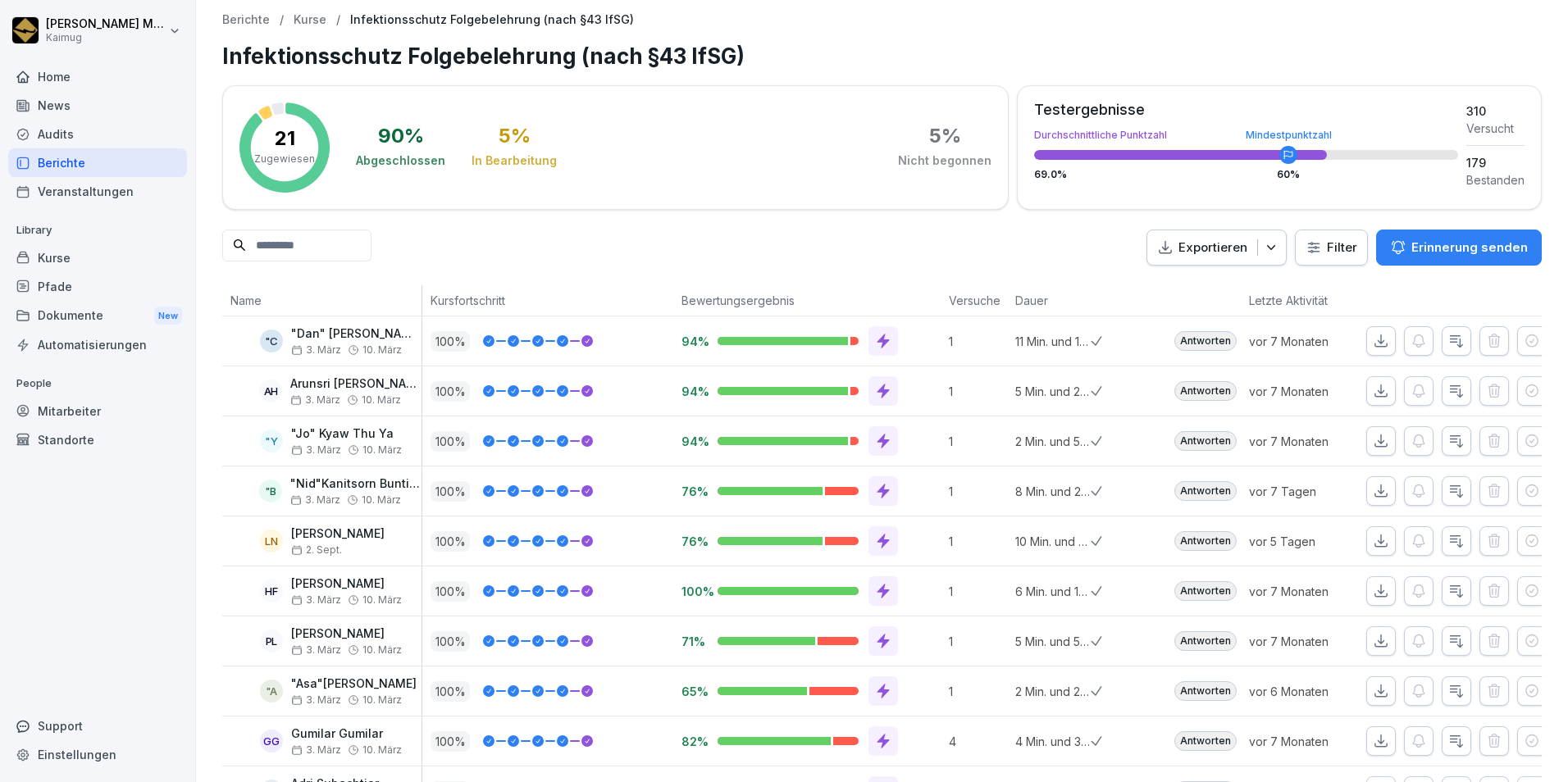
click at [53, 256] on div "Kurse" at bounding box center [98, 257] width 179 height 29
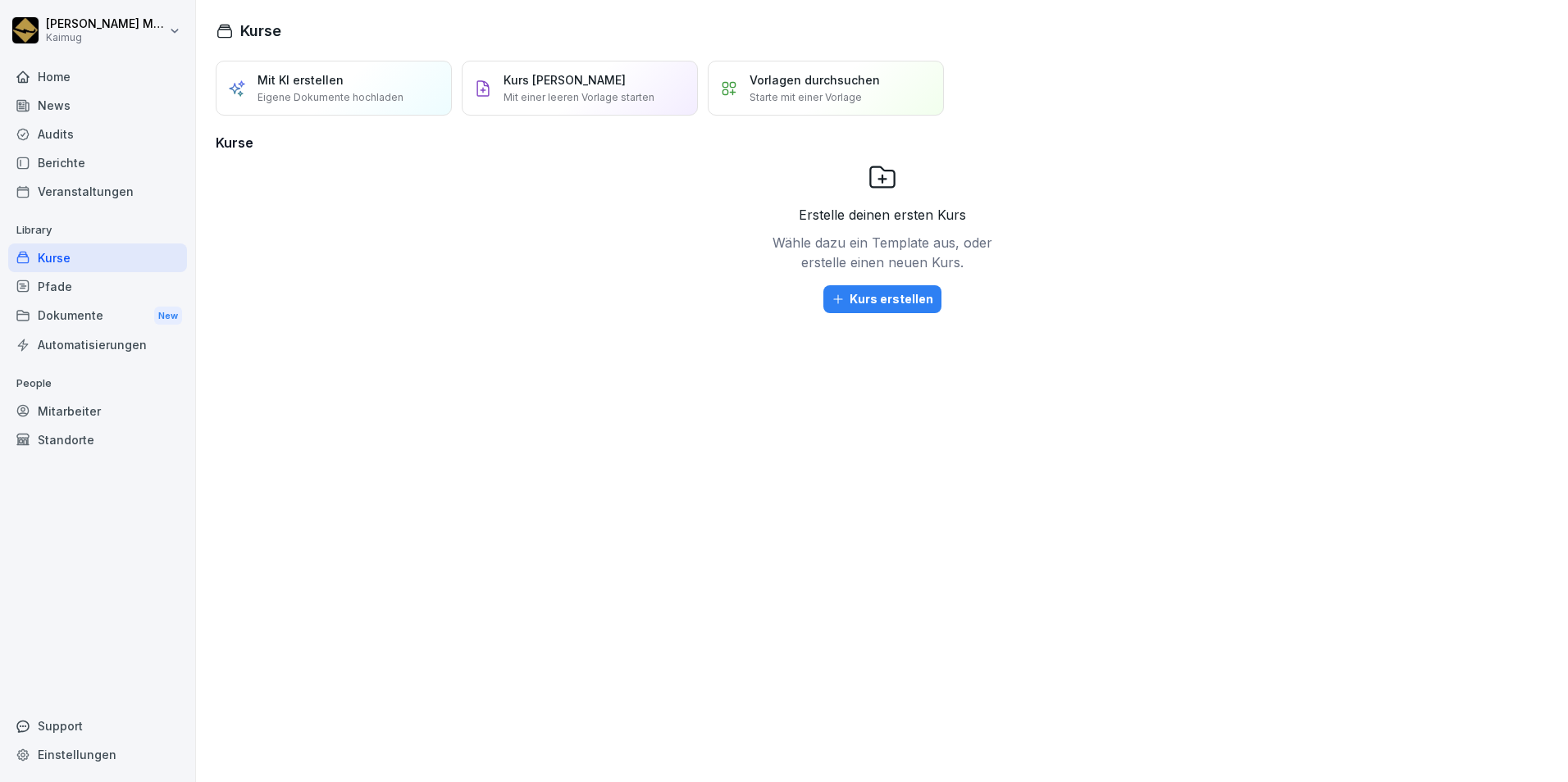
click at [66, 154] on div "Berichte" at bounding box center [98, 162] width 179 height 29
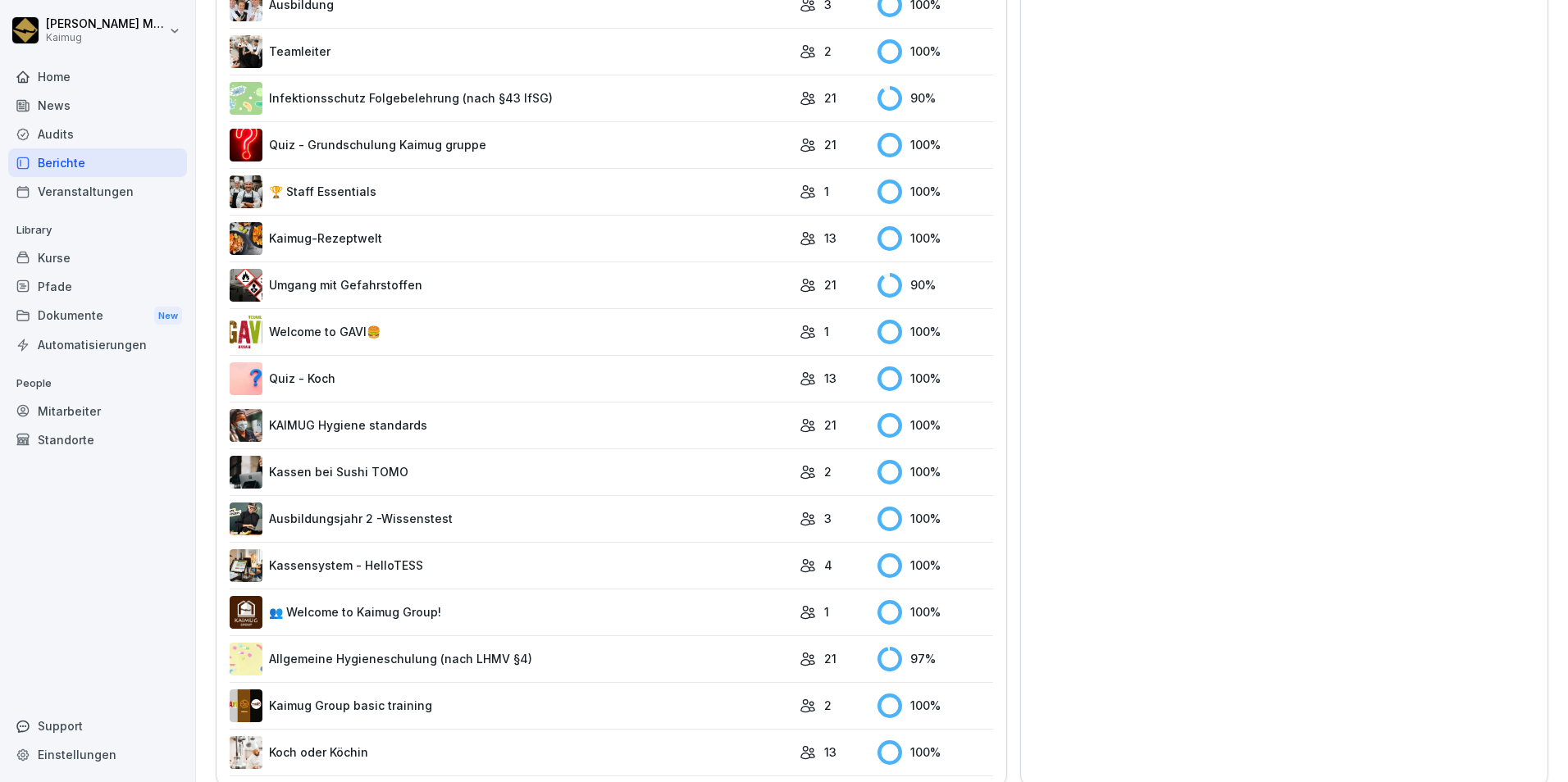
scroll to position [934, 0]
click at [386, 655] on link "Allgemeine Hygieneschulung (nach LHMV §4)" at bounding box center [510, 659] width 562 height 33
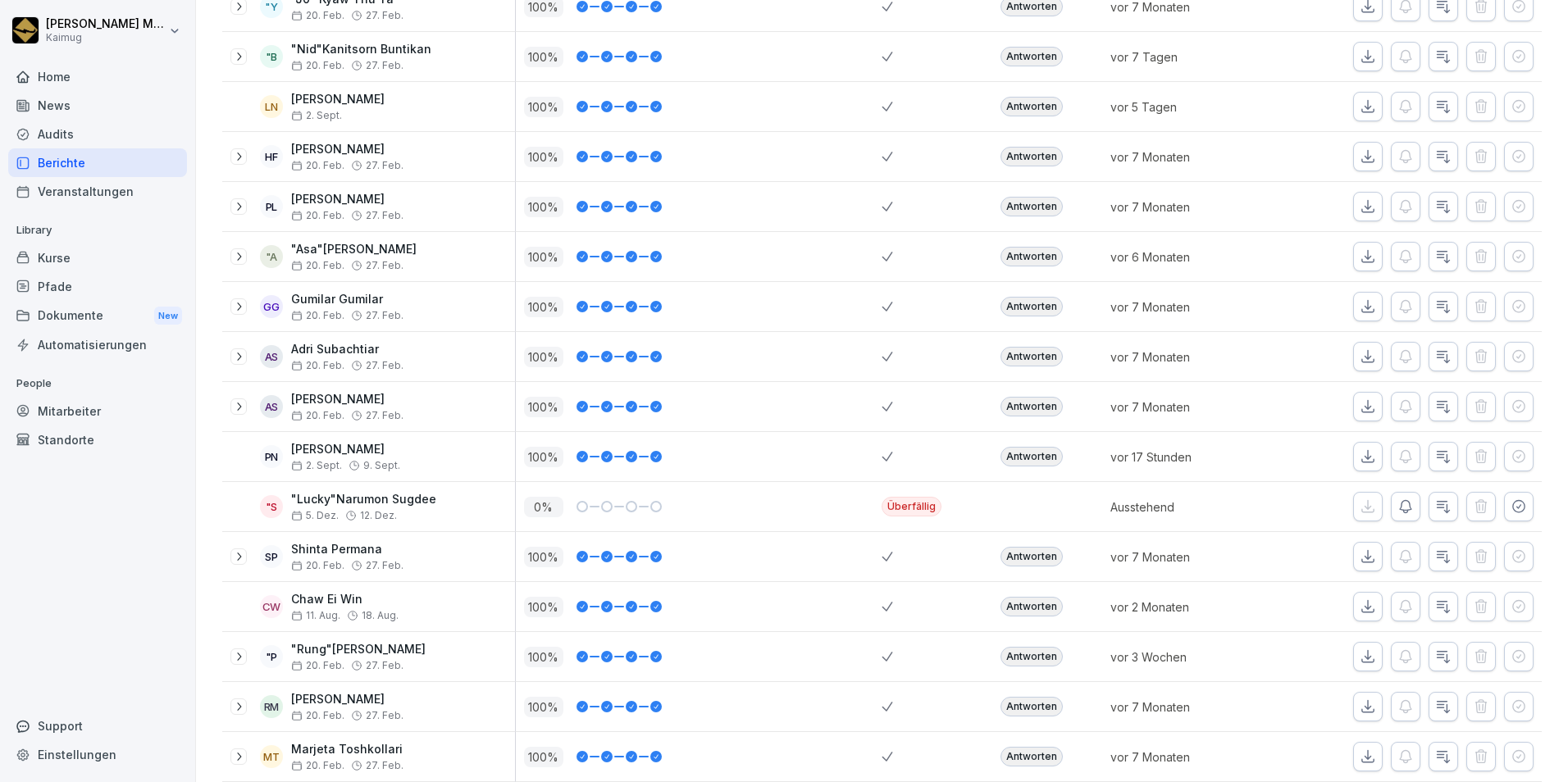
scroll to position [436, 0]
click at [369, 499] on p ""Lucky"Narumon Sugdee" at bounding box center [364, 498] width 146 height 14
click at [1431, 495] on button "button" at bounding box center [1443, 506] width 29 height 29
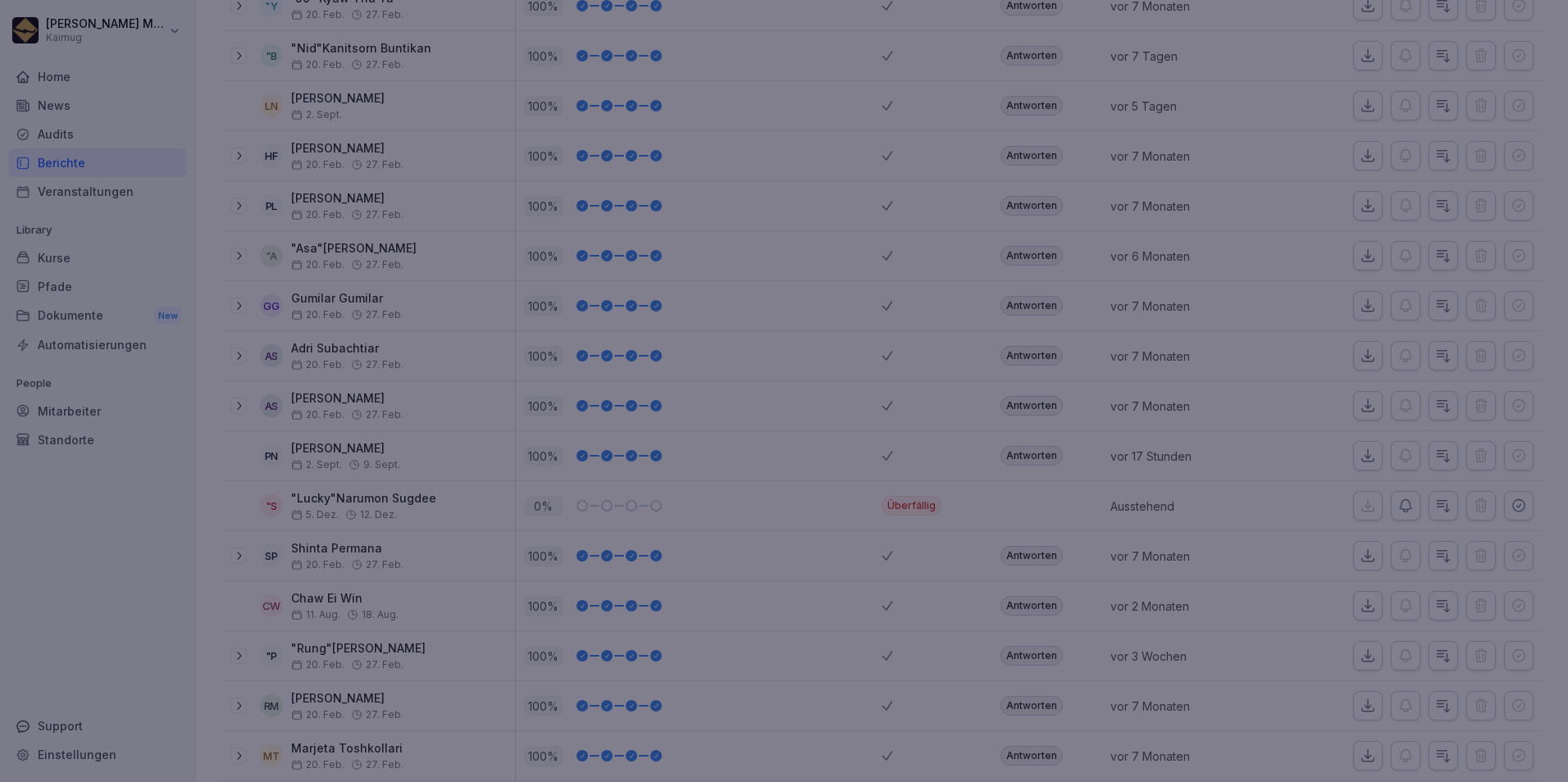
click at [1057, 195] on div at bounding box center [784, 391] width 1568 height 782
